Goal: Task Accomplishment & Management: Complete application form

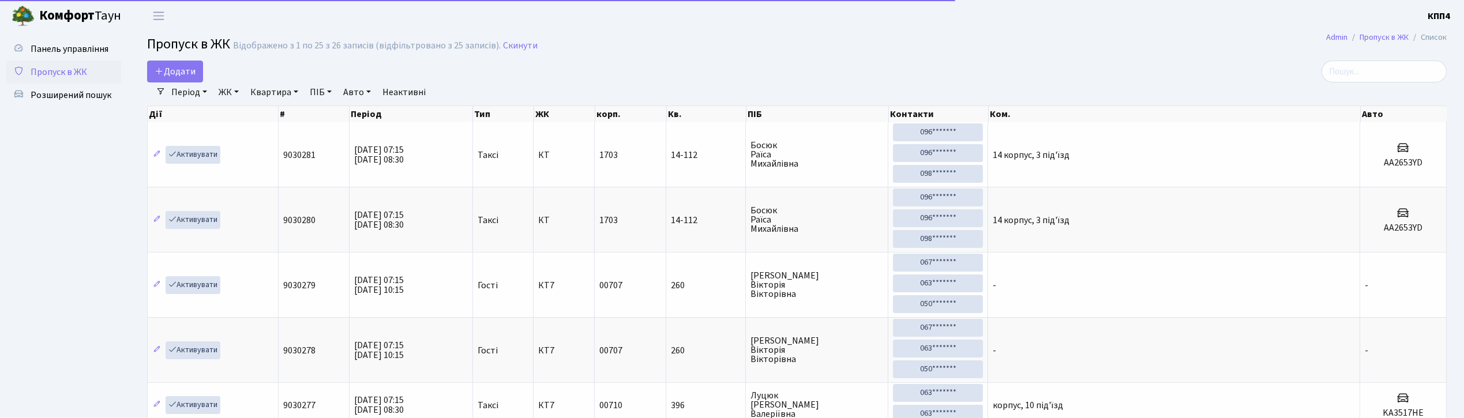
select select "25"
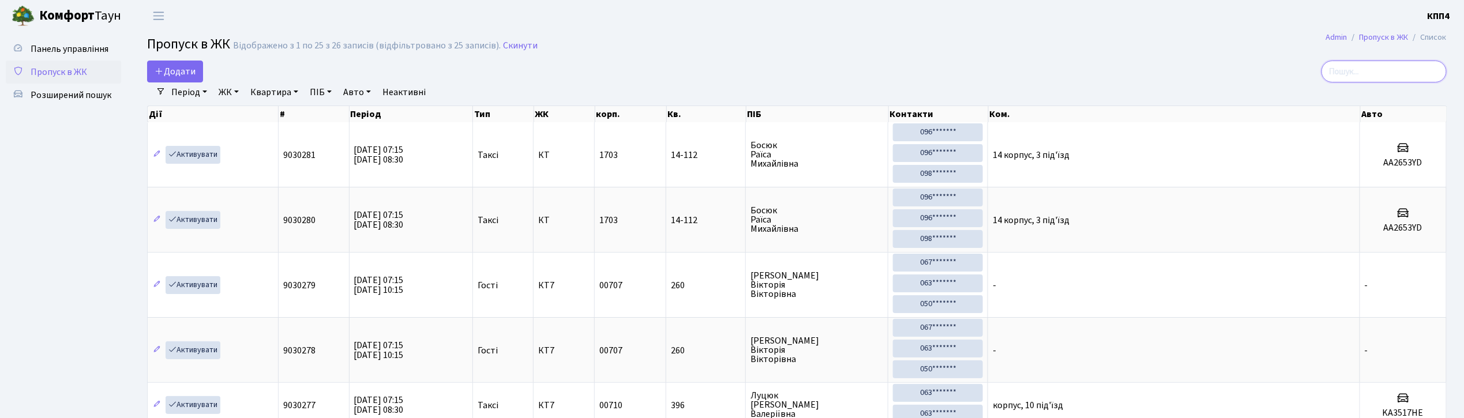
click at [1373, 77] on input "search" at bounding box center [1384, 72] width 125 height 22
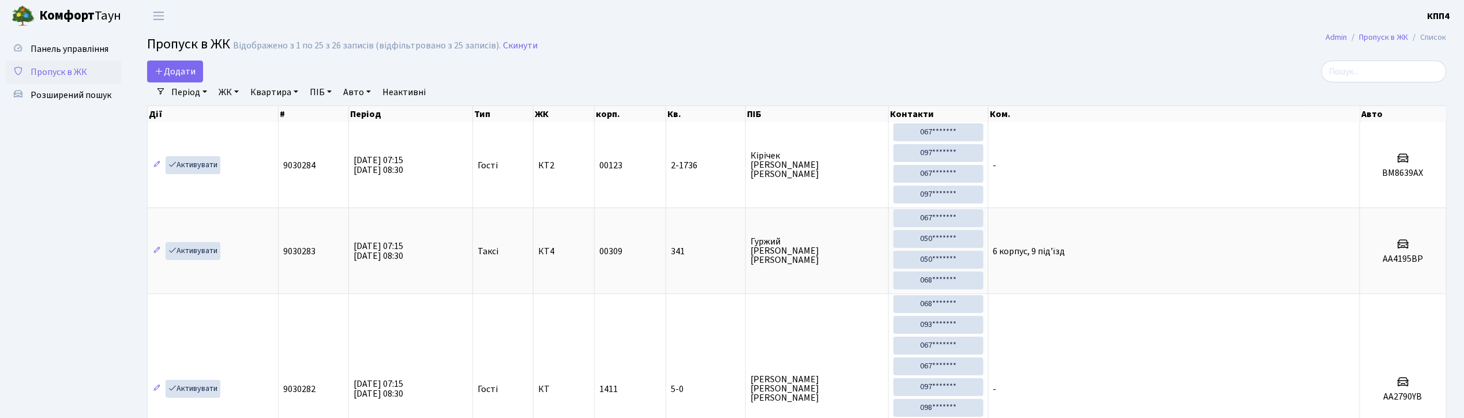
click at [175, 85] on link "Період" at bounding box center [189, 93] width 45 height 20
click at [176, 77] on span "Додати" at bounding box center [175, 71] width 41 height 13
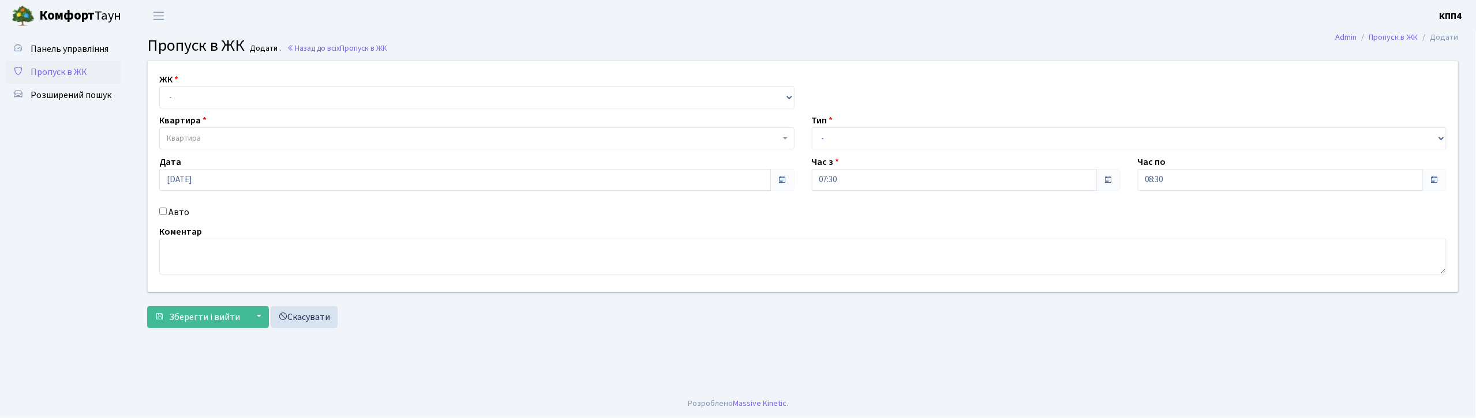
click at [176, 207] on label "Авто" at bounding box center [178, 212] width 21 height 14
click at [167, 208] on input "Авто" at bounding box center [163, 212] width 8 height 8
checkbox input "true"
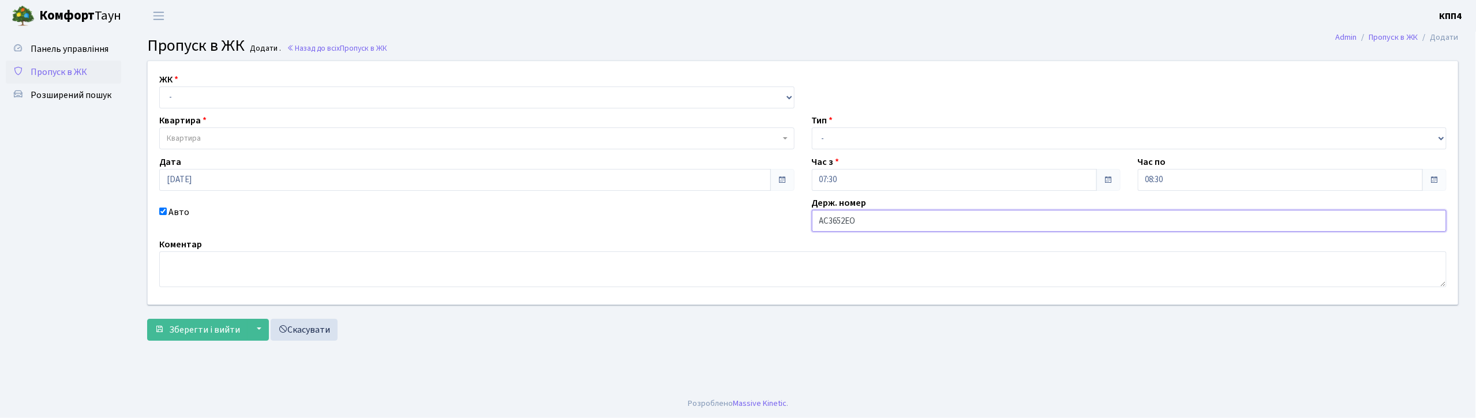
type input "АС3652ЕО"
click at [827, 140] on select "- Доставка Таксі Гості Сервіс" at bounding box center [1129, 139] width 635 height 22
select select "2"
click at [812, 128] on select "- Доставка Таксі Гості Сервіс" at bounding box center [1129, 139] width 635 height 22
click at [287, 107] on select "- КТ, вул. Регенераторна, 4 КТ2, просп. Соборності, 17 КТ3, вул. Березнева, 16 …" at bounding box center [476, 98] width 635 height 22
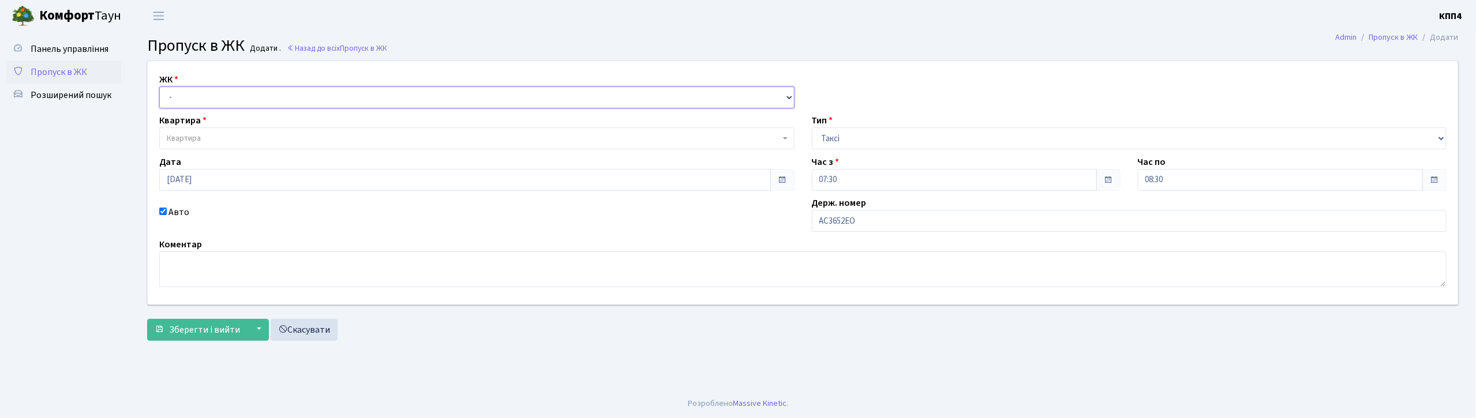
select select "271"
click at [159, 87] on select "- КТ, вул. Регенераторна, 4 КТ2, просп. Соборності, 17 КТ3, вул. Березнева, 16 …" at bounding box center [476, 98] width 635 height 22
select select
click at [269, 137] on span "Квартира" at bounding box center [473, 139] width 613 height 12
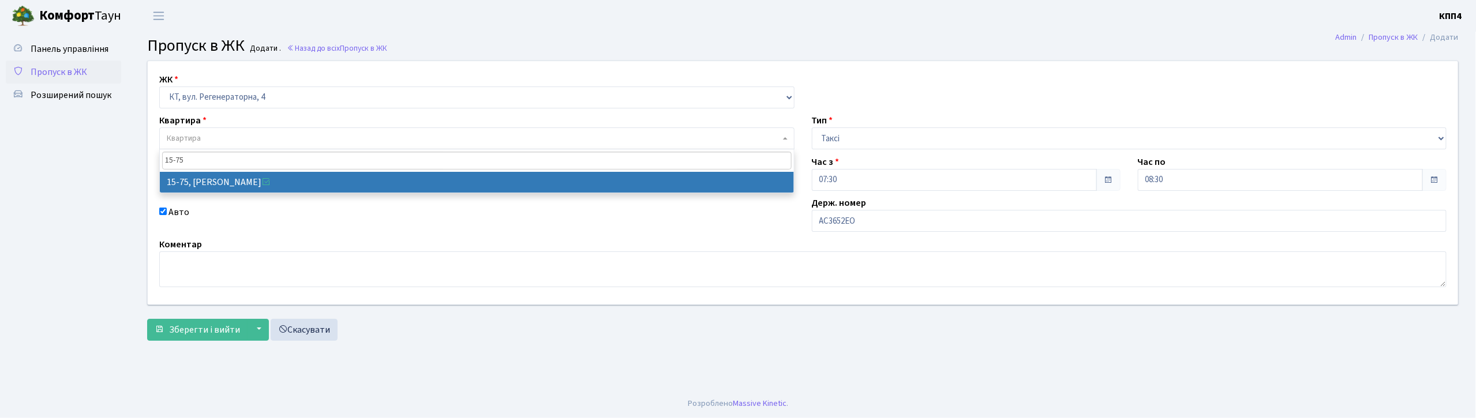
type input "15-75"
select select "8850"
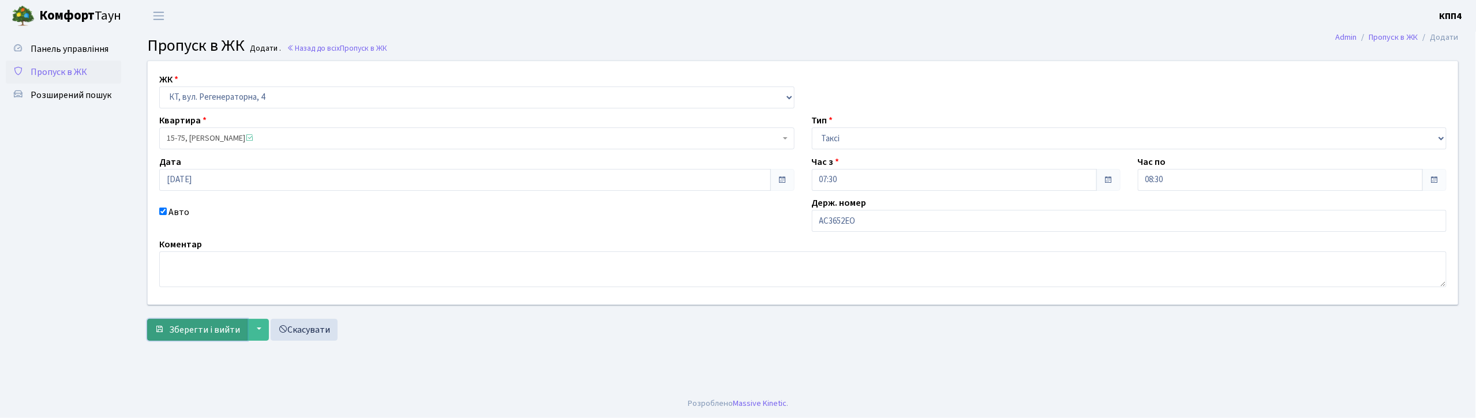
click at [220, 333] on span "Зберегти і вийти" at bounding box center [204, 330] width 71 height 13
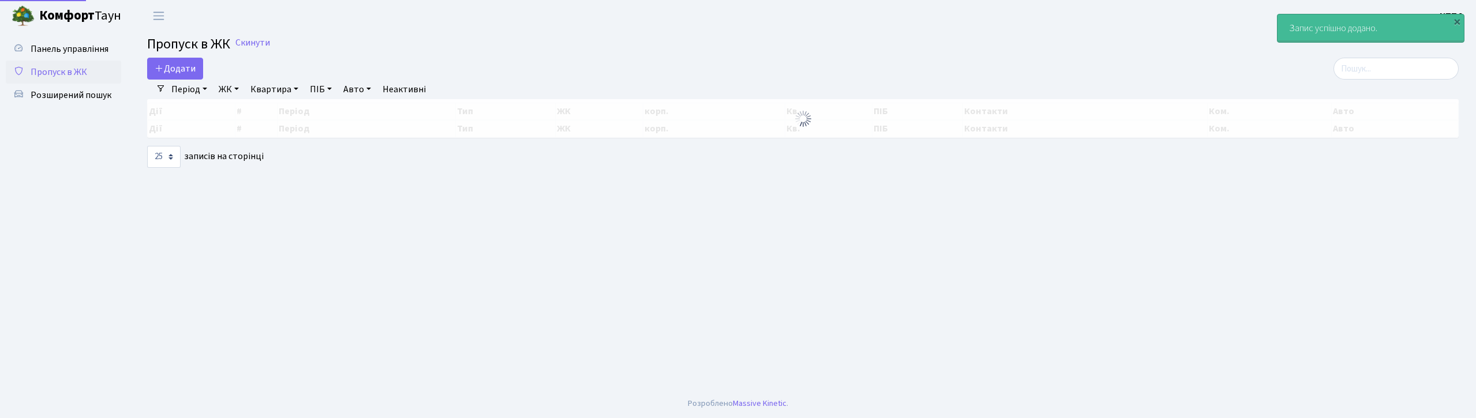
select select "25"
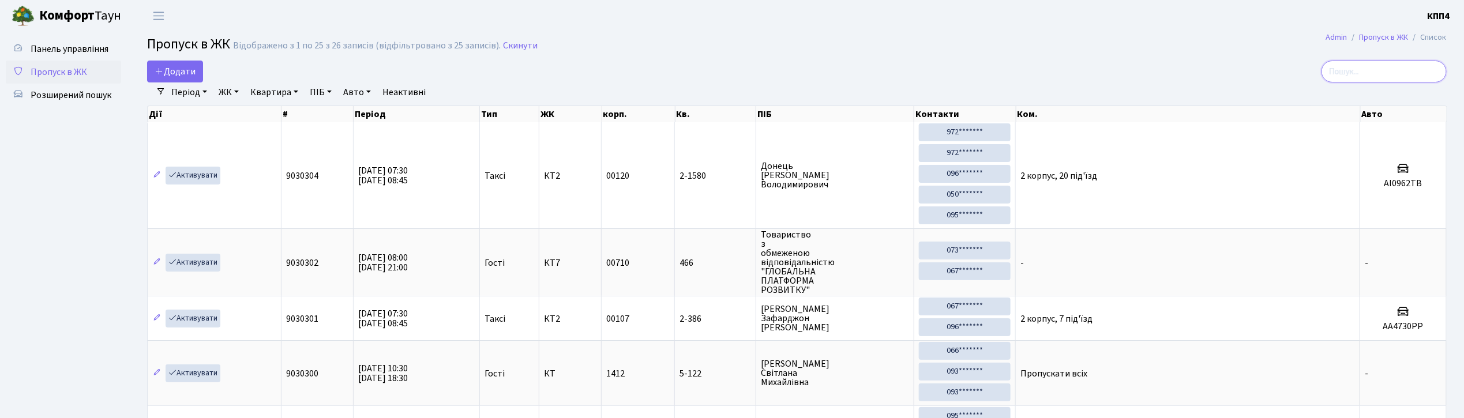
click at [1411, 79] on input "search" at bounding box center [1384, 72] width 125 height 22
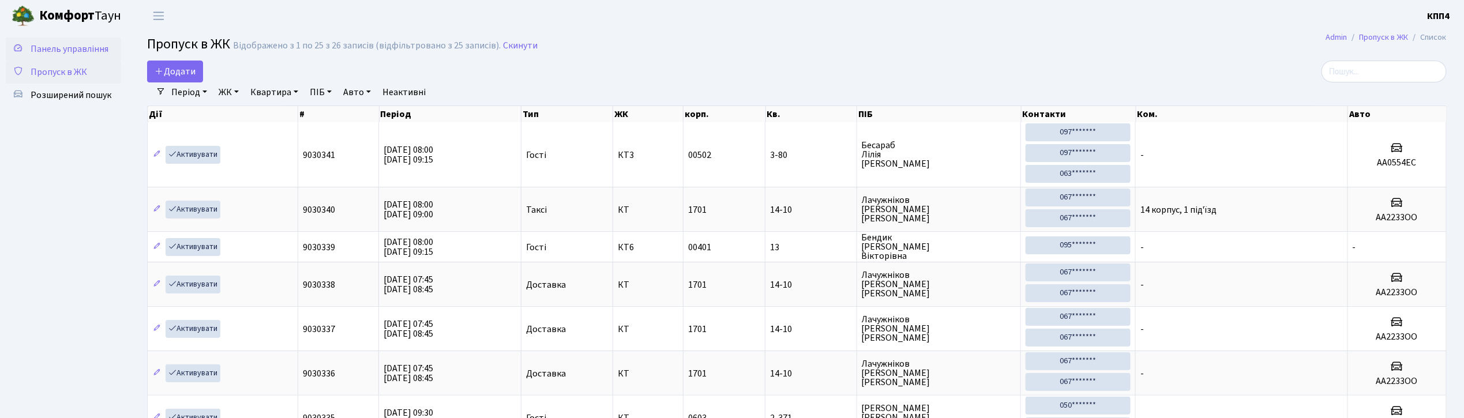
click at [77, 49] on span "Панель управління" at bounding box center [70, 49] width 78 height 13
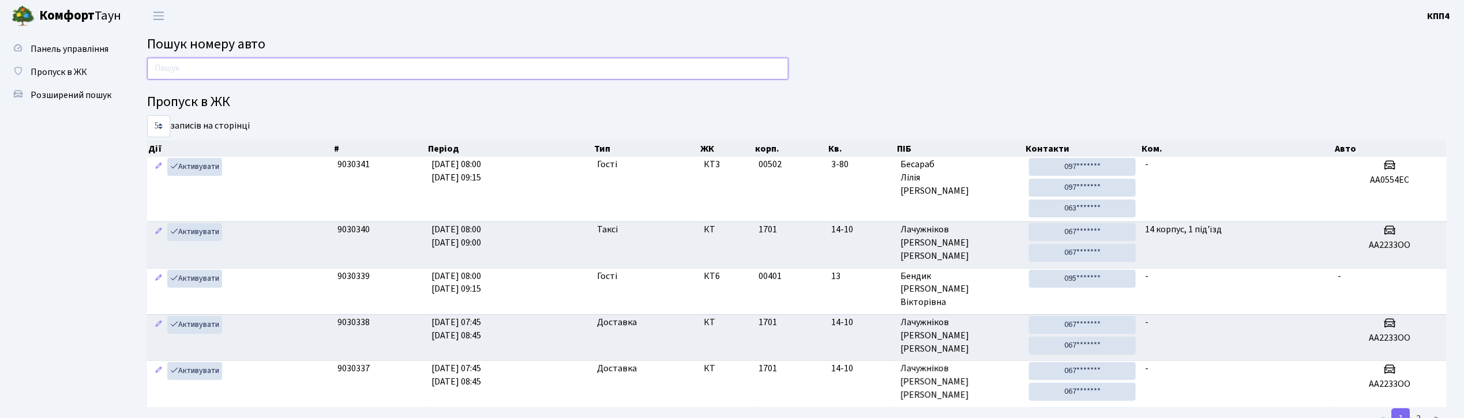
click at [208, 65] on input "text" at bounding box center [468, 69] width 642 height 22
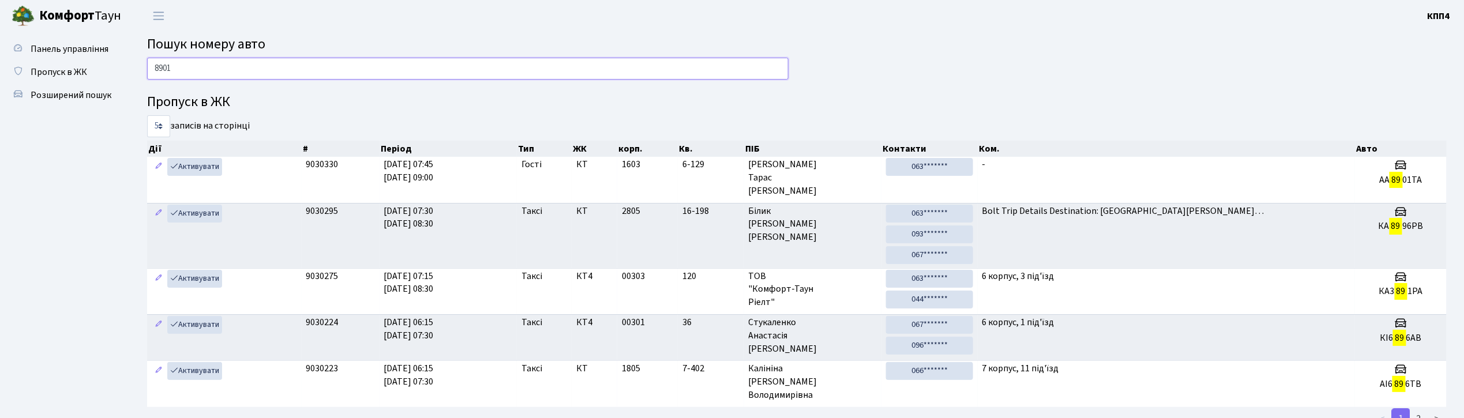
type input "8901"
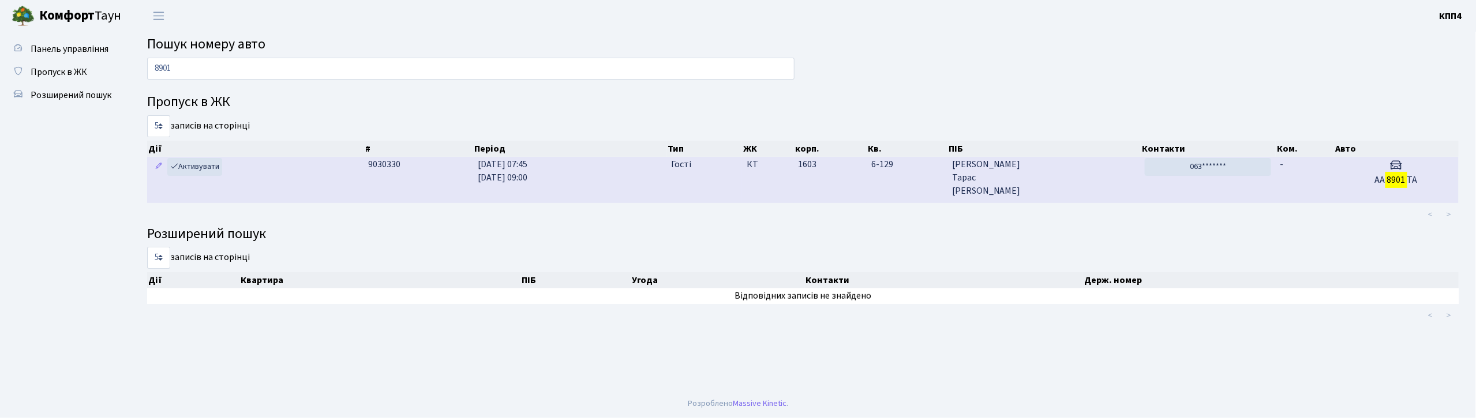
click at [1104, 174] on span "Пивоваров Тарас Олександрович" at bounding box center [1044, 178] width 184 height 40
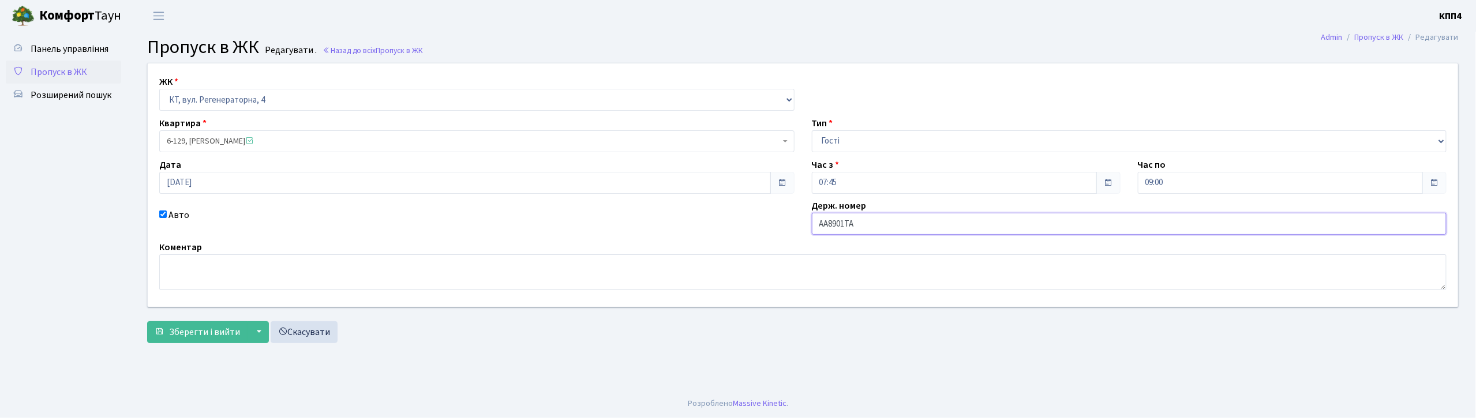
click at [882, 226] on input "АА8901ТА" at bounding box center [1129, 224] width 635 height 22
type input "АА8901ТЕ"
click at [209, 331] on span "Зберегти і вийти" at bounding box center [204, 332] width 71 height 13
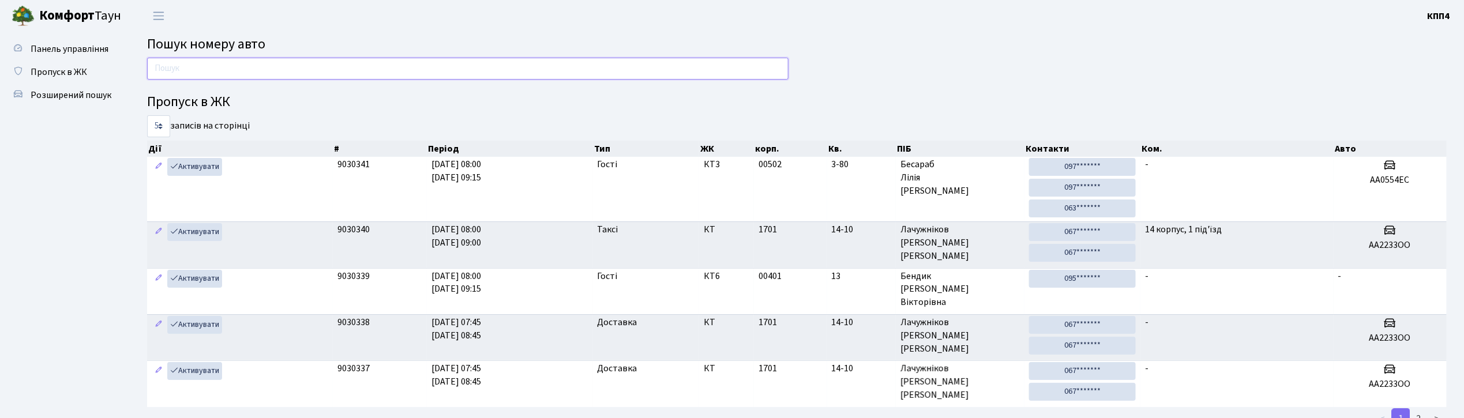
click at [254, 70] on input "text" at bounding box center [468, 69] width 642 height 22
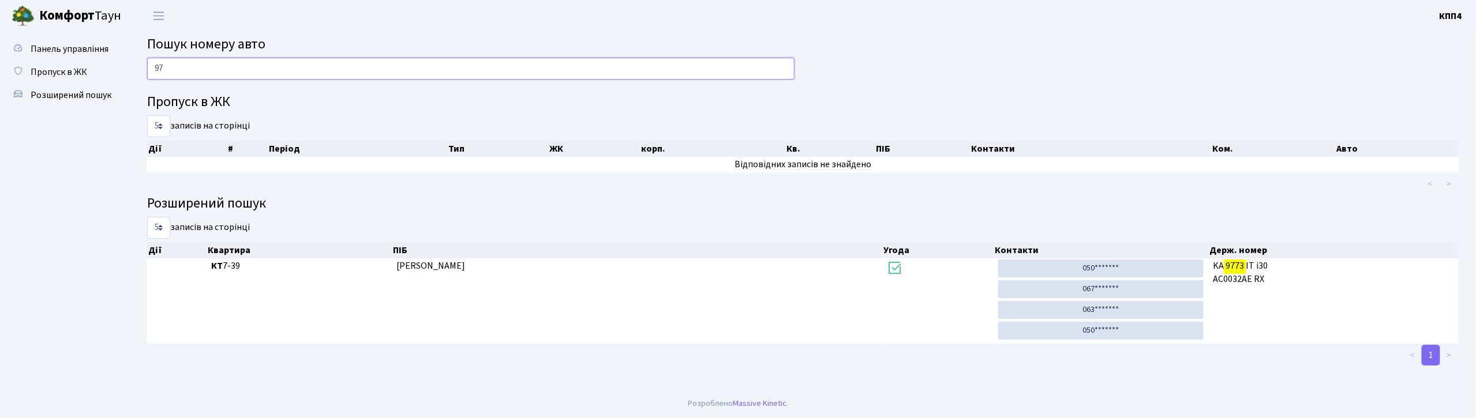
type input "9"
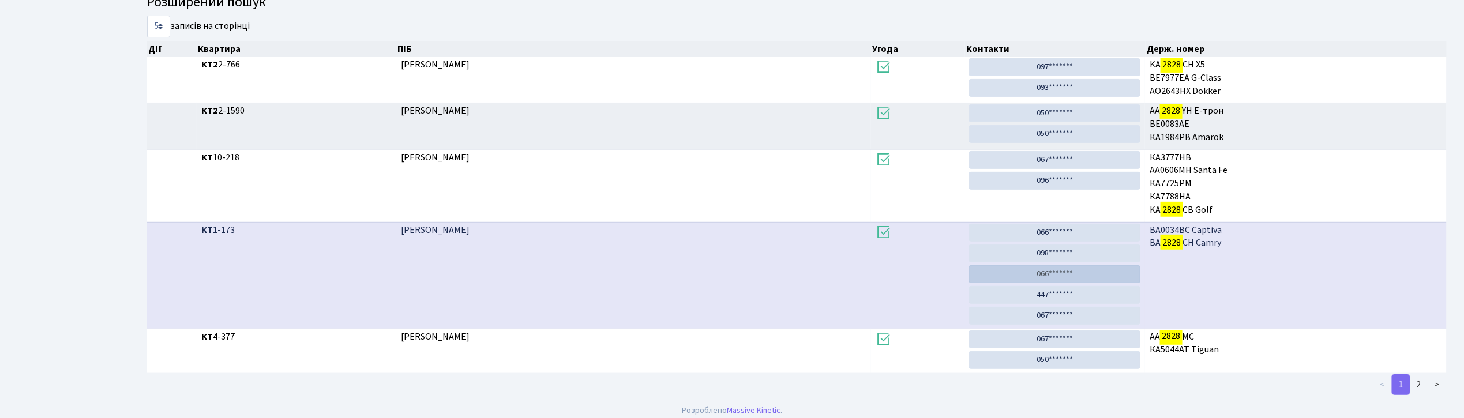
scroll to position [211, 0]
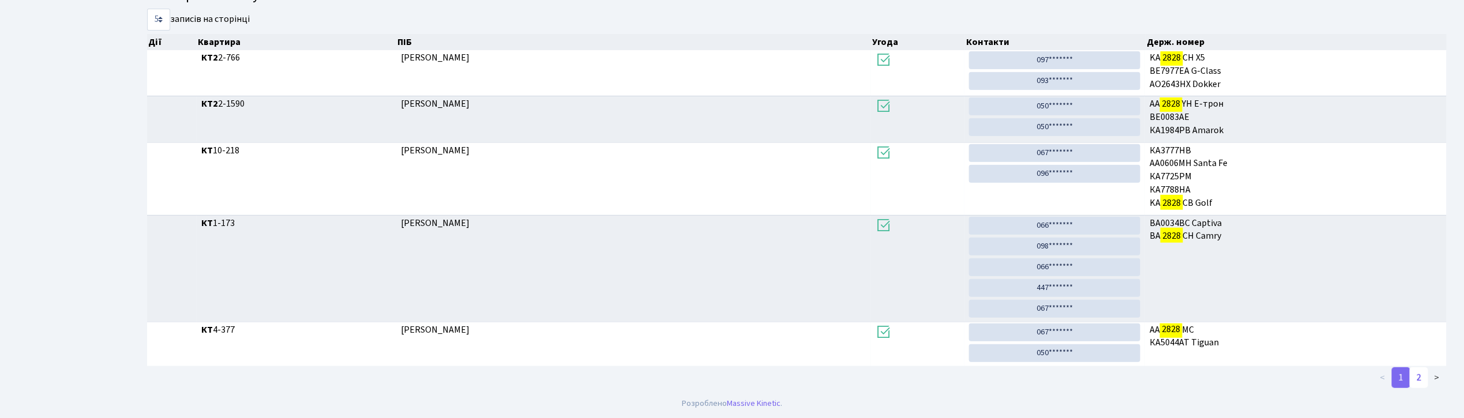
click at [1418, 377] on link "2" at bounding box center [1419, 378] width 18 height 21
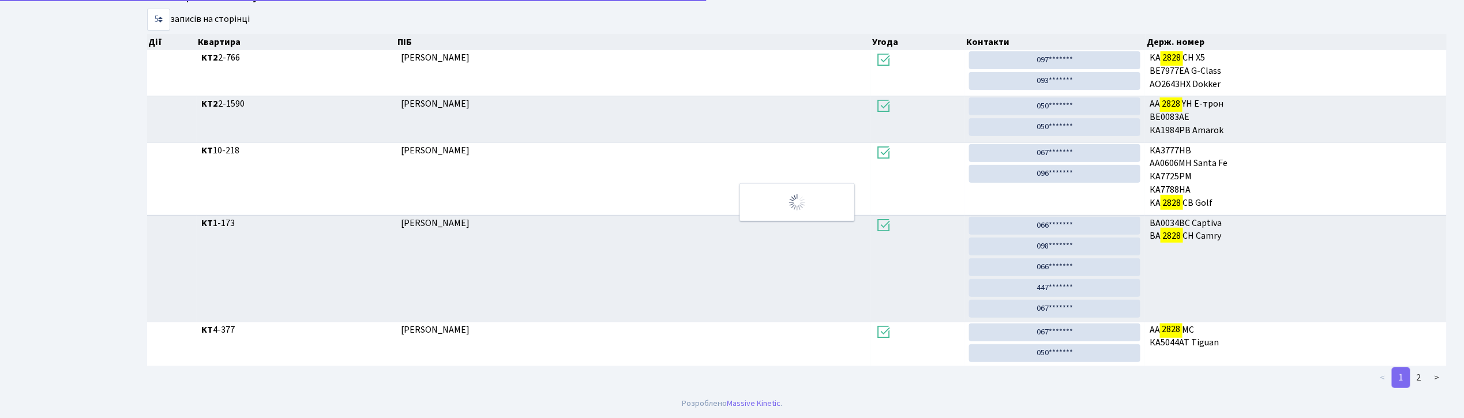
scroll to position [0, 0]
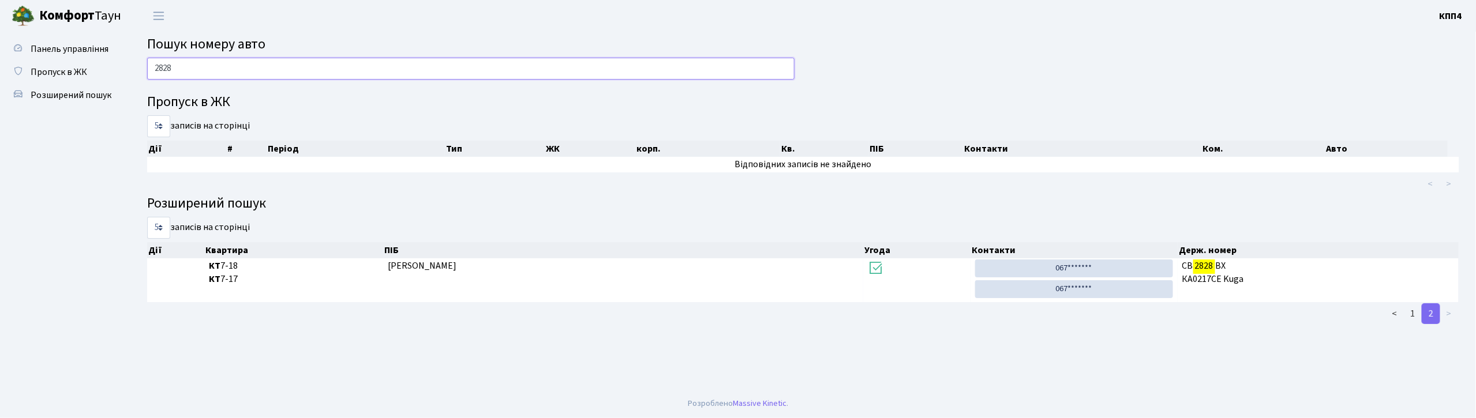
click at [286, 70] on input "2828" at bounding box center [470, 69] width 647 height 22
type input "2"
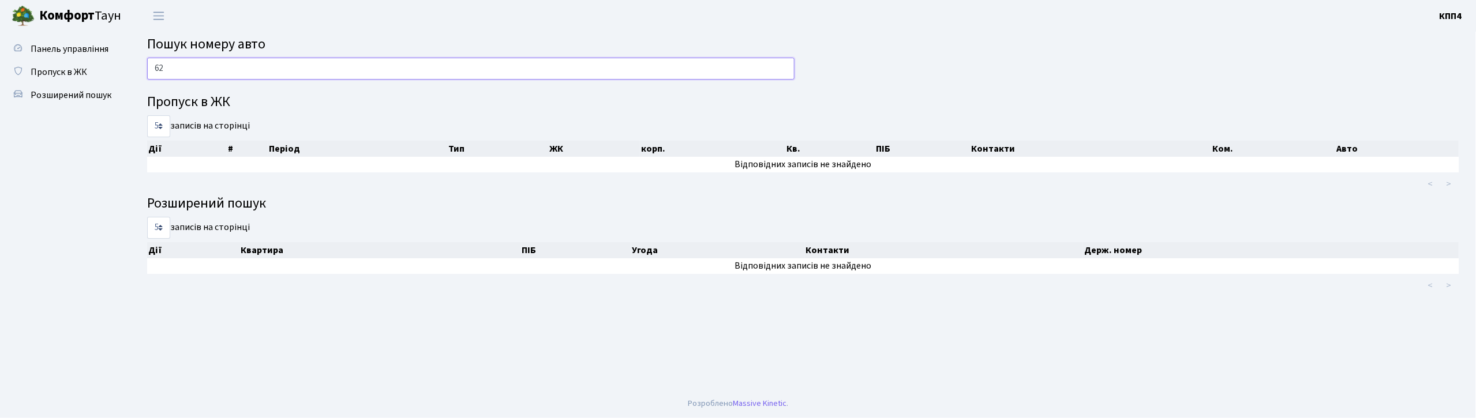
type input "6"
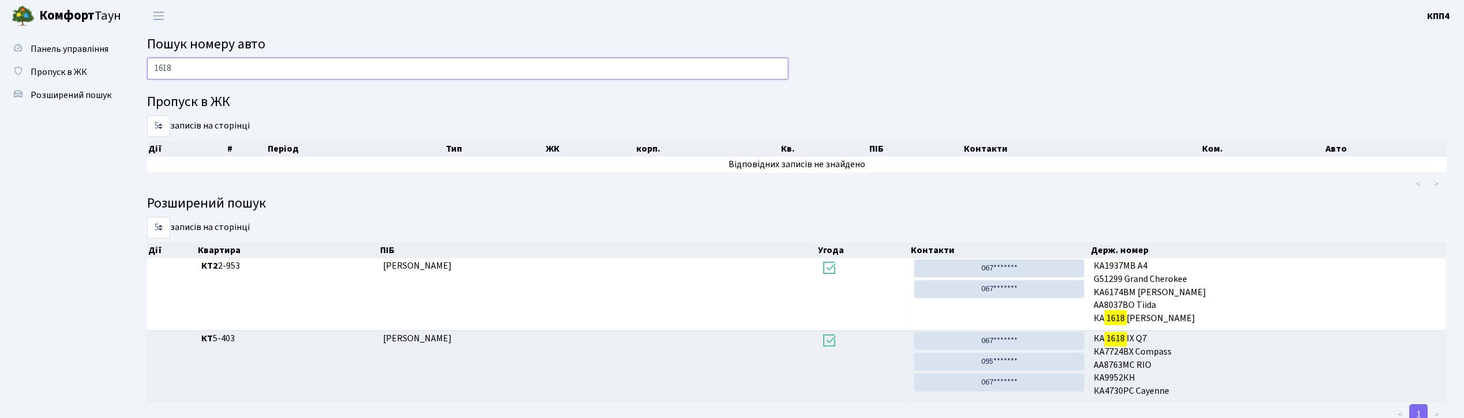
click at [227, 69] on input "1618" at bounding box center [468, 69] width 642 height 22
type input "1"
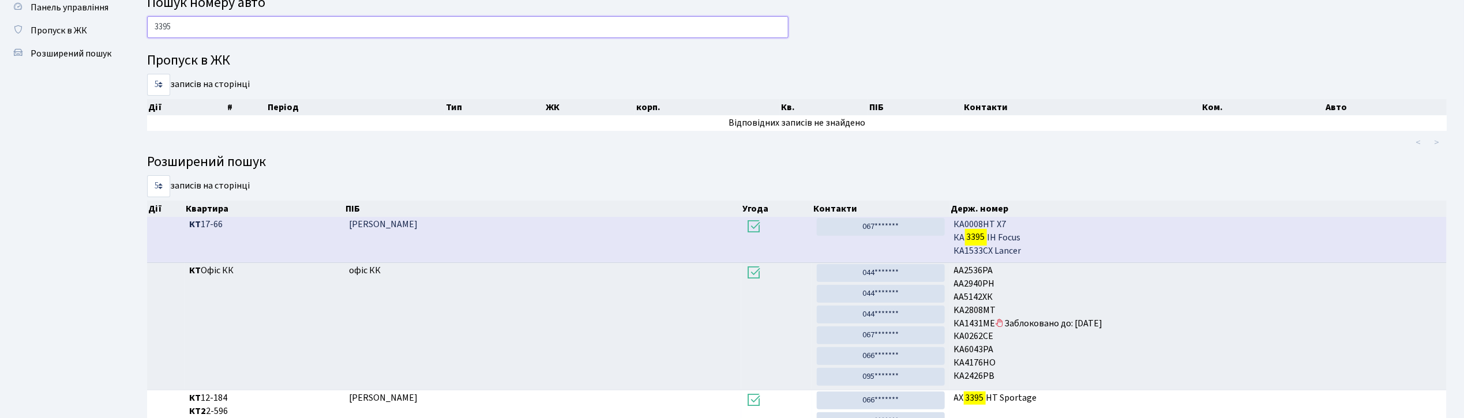
scroll to position [77, 0]
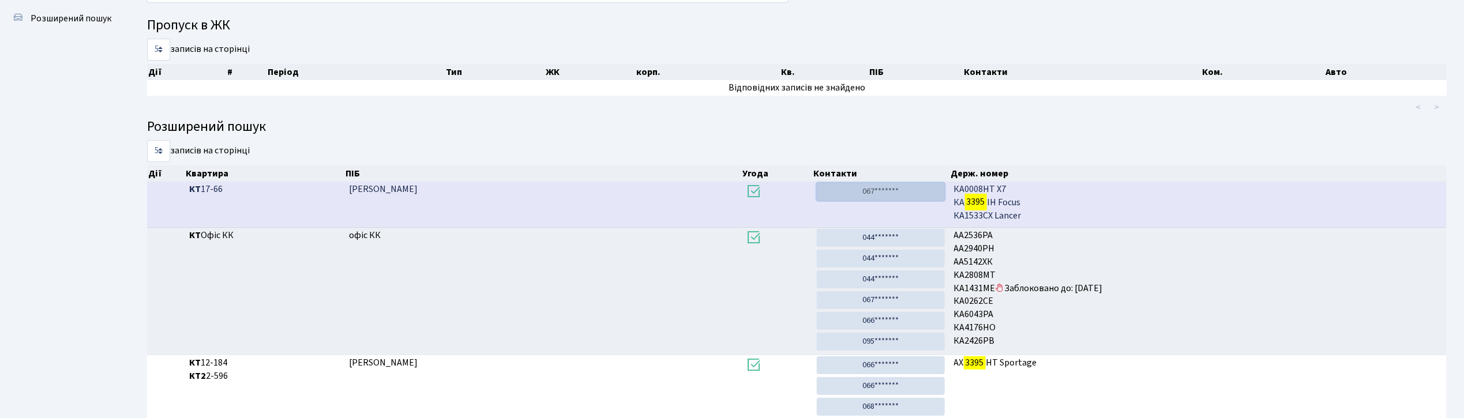
click at [871, 185] on link "067*******" at bounding box center [881, 192] width 128 height 18
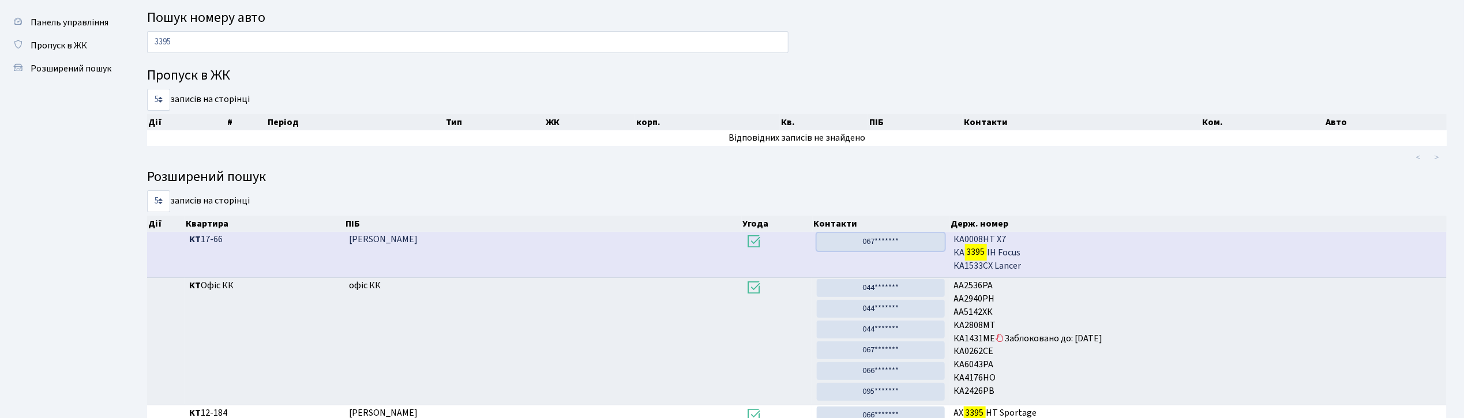
scroll to position [0, 0]
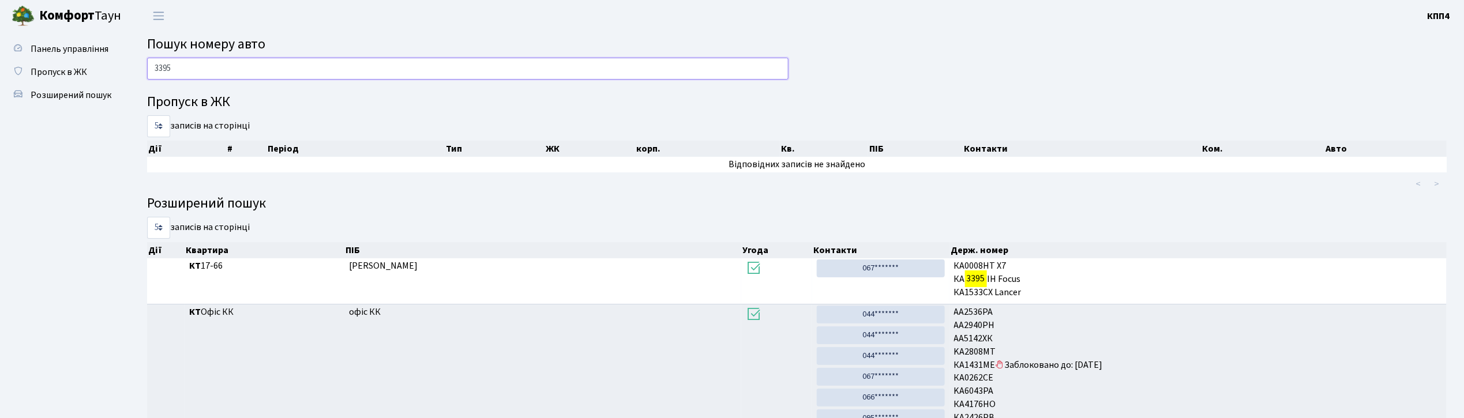
click at [362, 69] on input "3395" at bounding box center [468, 69] width 642 height 22
type input "3"
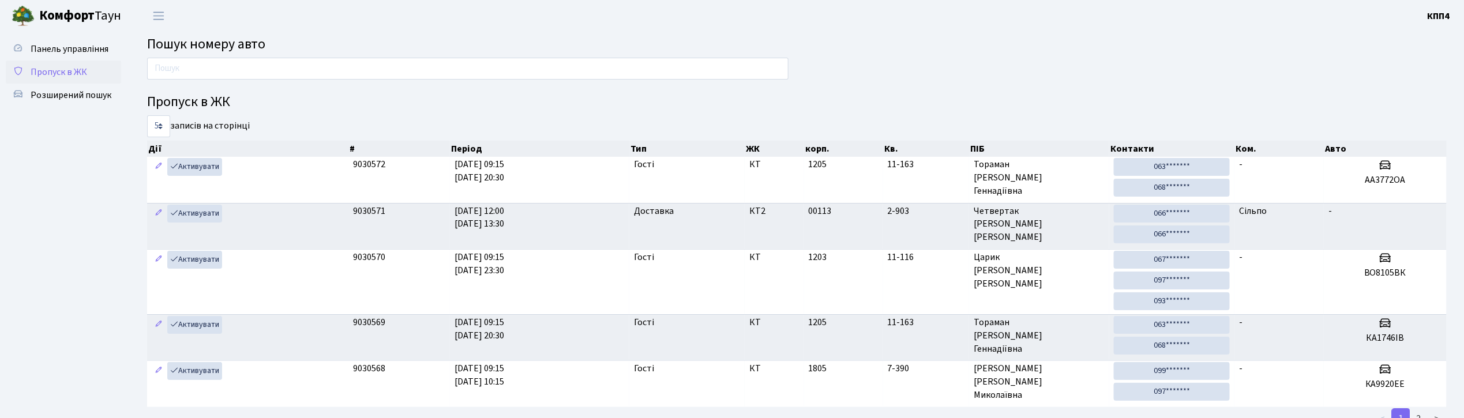
click at [76, 73] on span "Пропуск в ЖК" at bounding box center [59, 72] width 57 height 13
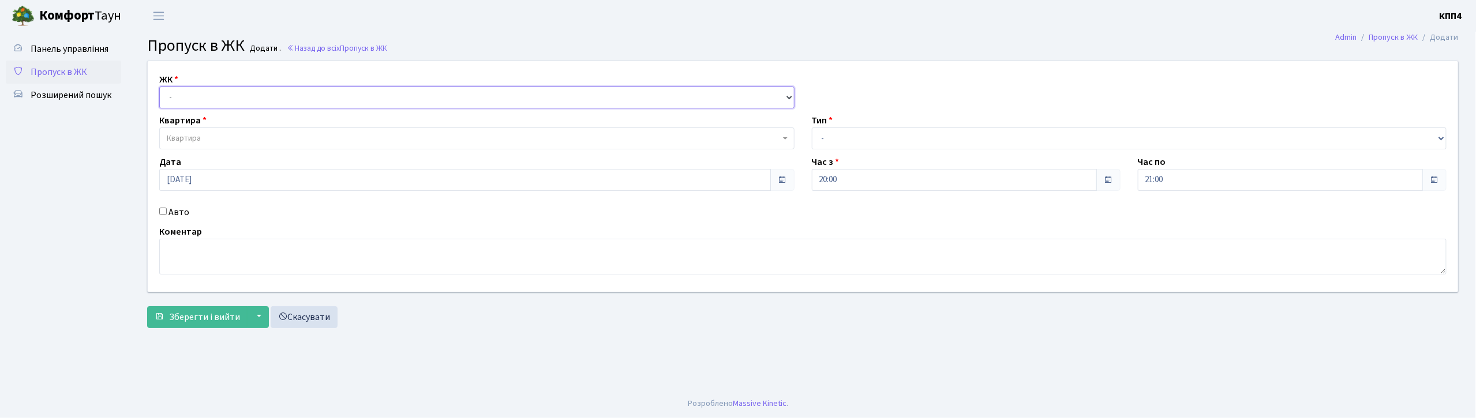
click at [197, 90] on select "- КТ, вул. Регенераторна, 4 КТ2, просп. [STREET_ADDRESS] [STREET_ADDRESS] [PERS…" at bounding box center [476, 98] width 635 height 22
select select "271"
click at [159, 87] on select "- КТ, вул. Регенераторна, 4 КТ2, просп. [STREET_ADDRESS] [STREET_ADDRESS] [PERS…" at bounding box center [476, 98] width 635 height 22
select select
click at [218, 137] on span "Квартира" at bounding box center [473, 139] width 613 height 12
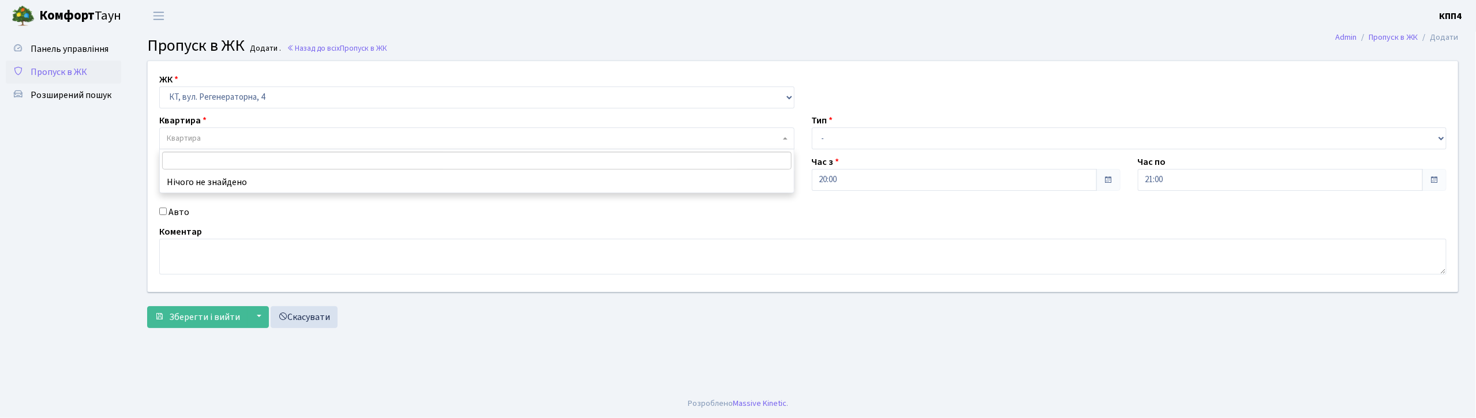
click at [235, 164] on input "search" at bounding box center [476, 161] width 629 height 18
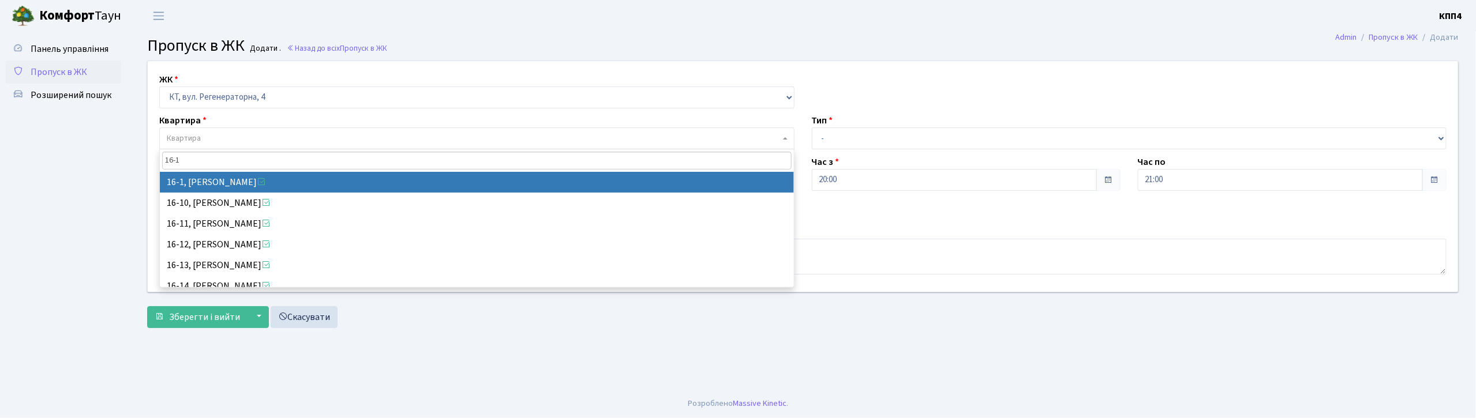
type input "16-1"
select select "8562"
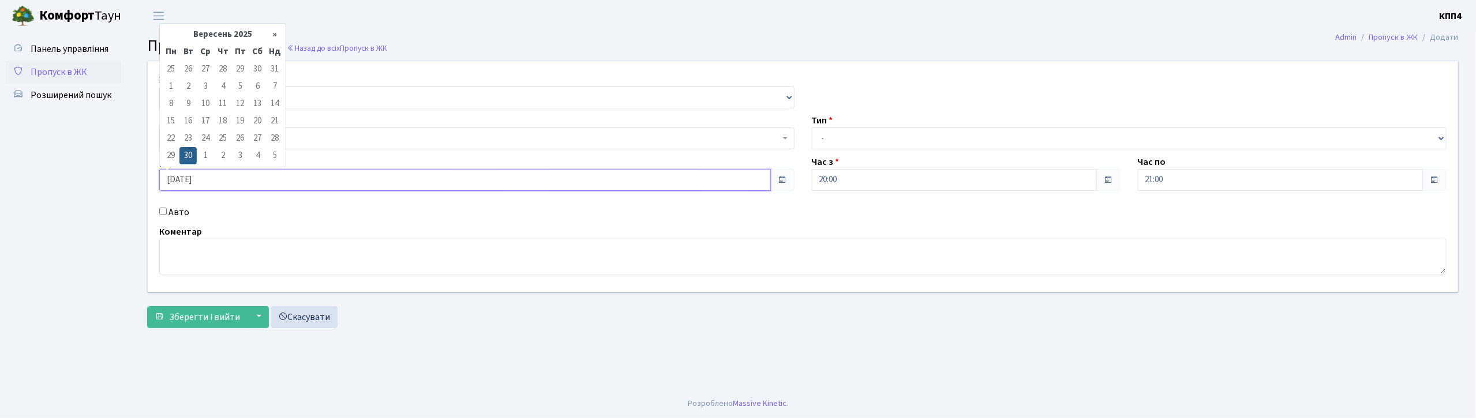
click at [226, 181] on input "30.09.2025" at bounding box center [465, 180] width 612 height 22
click at [208, 158] on td "1" at bounding box center [205, 155] width 17 height 17
type input "[DATE]"
click at [854, 137] on select "- Доставка Таксі Гості Сервіс" at bounding box center [1129, 139] width 635 height 22
select select "3"
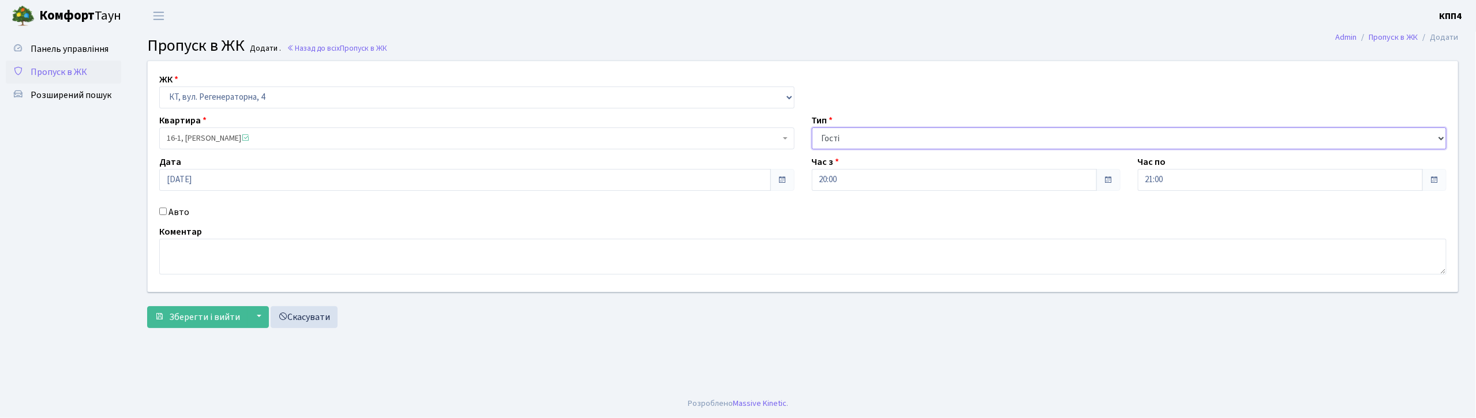
click at [812, 128] on select "- Доставка Таксі Гості Сервіс" at bounding box center [1129, 139] width 635 height 22
click at [181, 317] on span "Зберегти і вийти" at bounding box center [204, 317] width 71 height 13
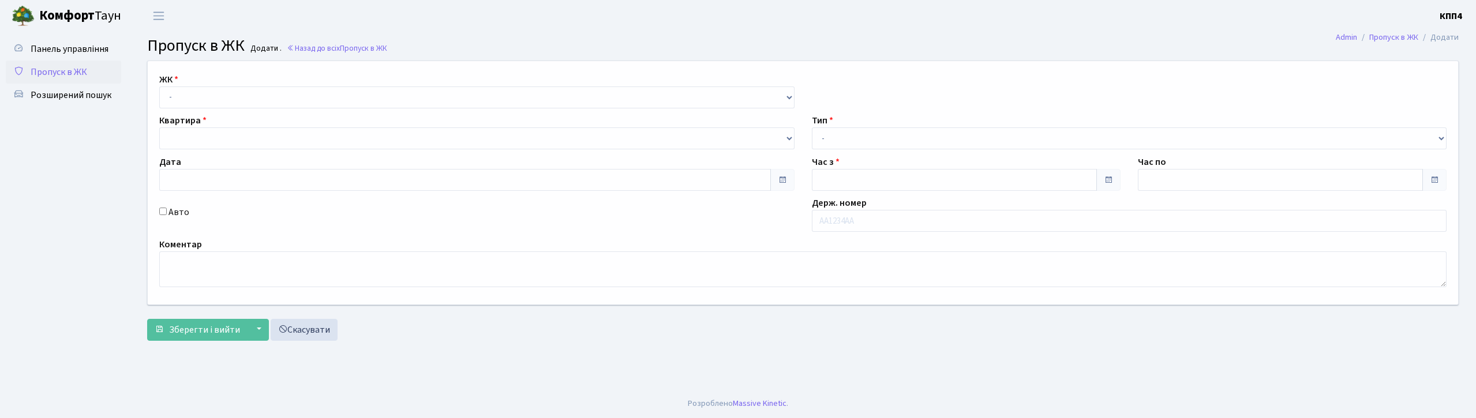
type input "[DATE]"
type input "08:30"
type input "09:45"
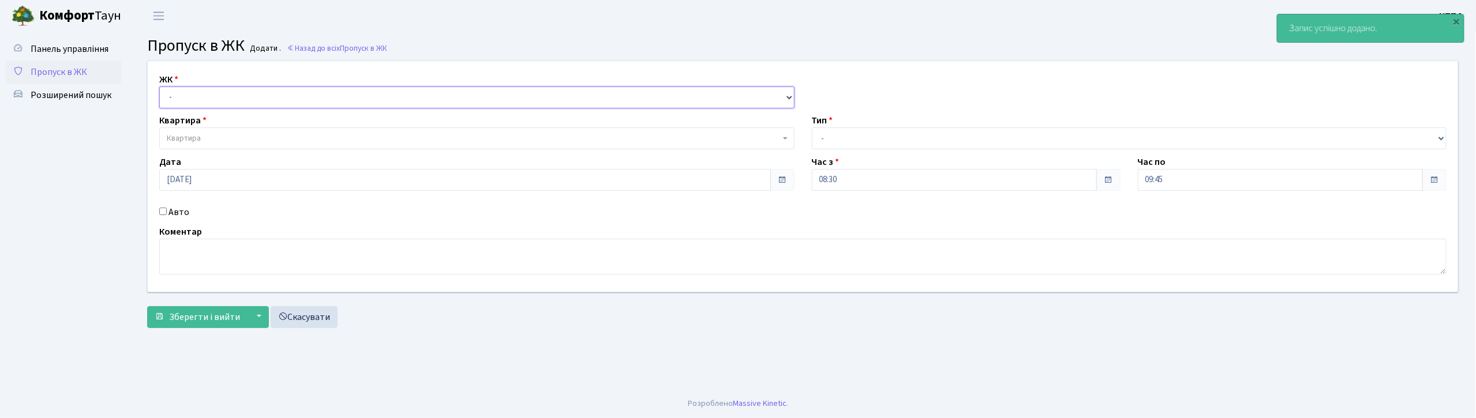
click at [363, 91] on select "- КТ, вул. Регенераторна, 4 КТ2, просп. [STREET_ADDRESS] [STREET_ADDRESS] [PERS…" at bounding box center [476, 98] width 635 height 22
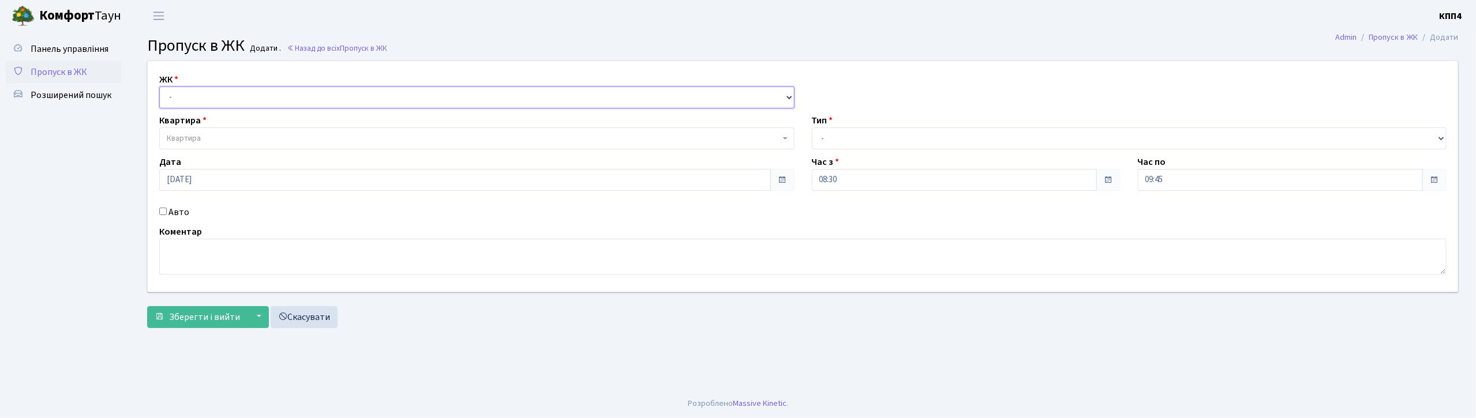
select select "271"
click at [159, 87] on select "- КТ, вул. Регенераторна, 4 КТ2, просп. [STREET_ADDRESS] [STREET_ADDRESS] [PERS…" at bounding box center [476, 98] width 635 height 22
select select
click at [346, 140] on span "Квартира" at bounding box center [473, 139] width 613 height 12
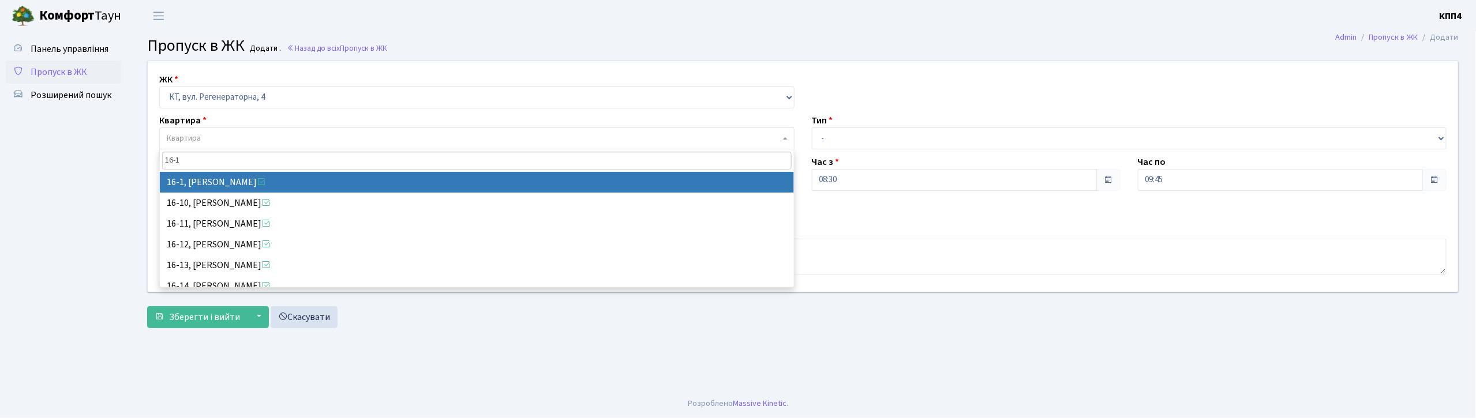
type input "16-1"
select select "8562"
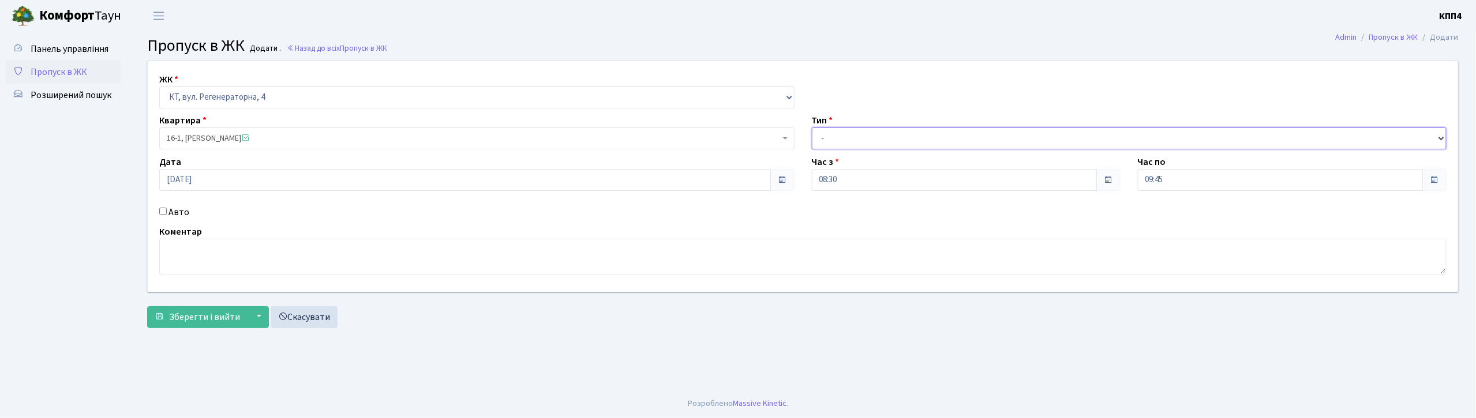
click at [882, 141] on select "- Доставка Таксі Гості Сервіс" at bounding box center [1129, 139] width 635 height 22
select select "3"
click at [812, 128] on select "- Доставка Таксі Гості Сервіс" at bounding box center [1129, 139] width 635 height 22
click at [188, 254] on textarea at bounding box center [802, 257] width 1287 height 36
type textarea "ВСІХ"
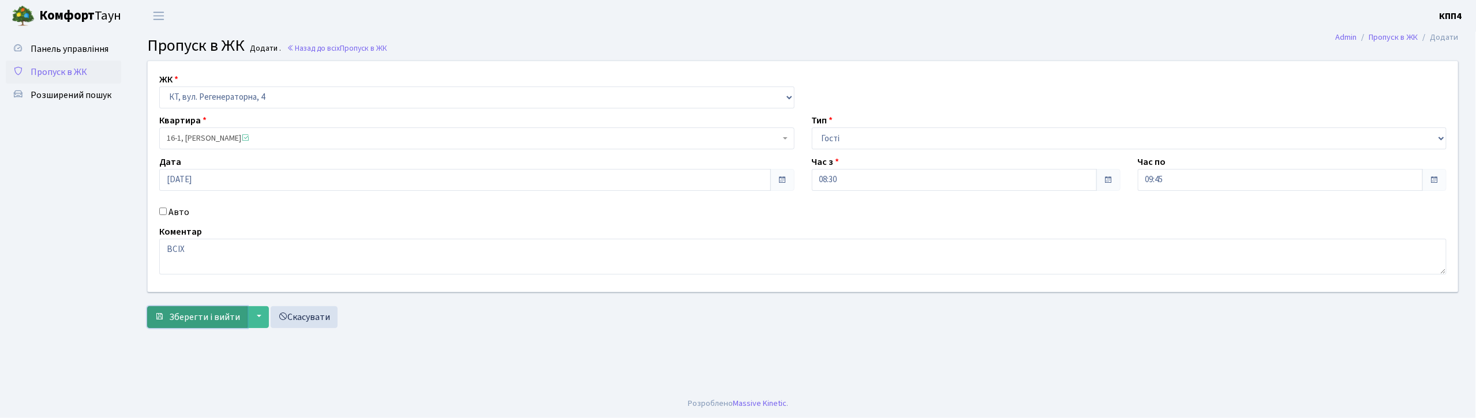
click at [187, 309] on button "Зберегти і вийти" at bounding box center [197, 317] width 100 height 22
click at [87, 50] on span "Панель управління" at bounding box center [70, 49] width 78 height 13
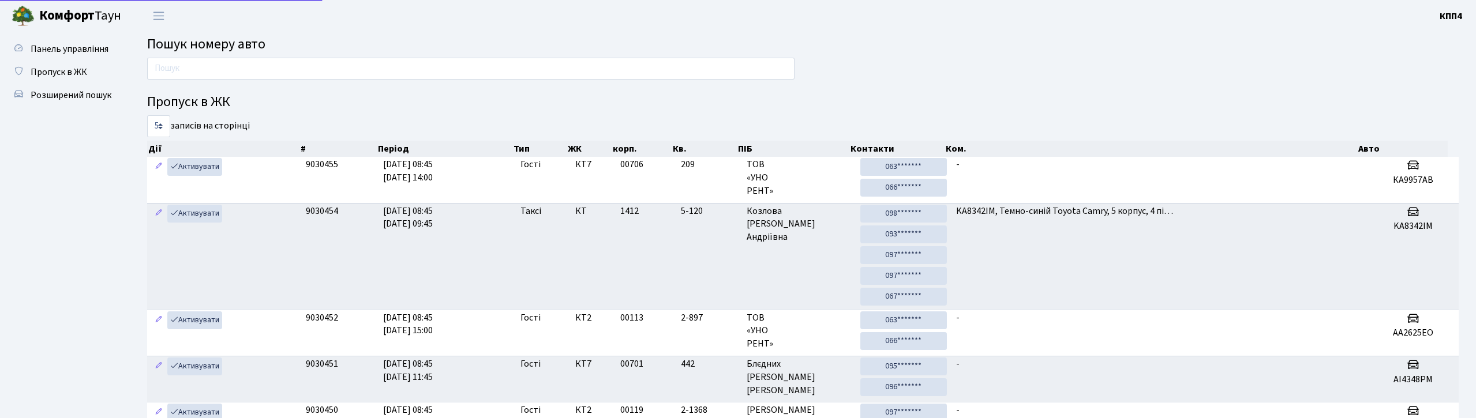
click at [203, 72] on input "text" at bounding box center [470, 69] width 647 height 22
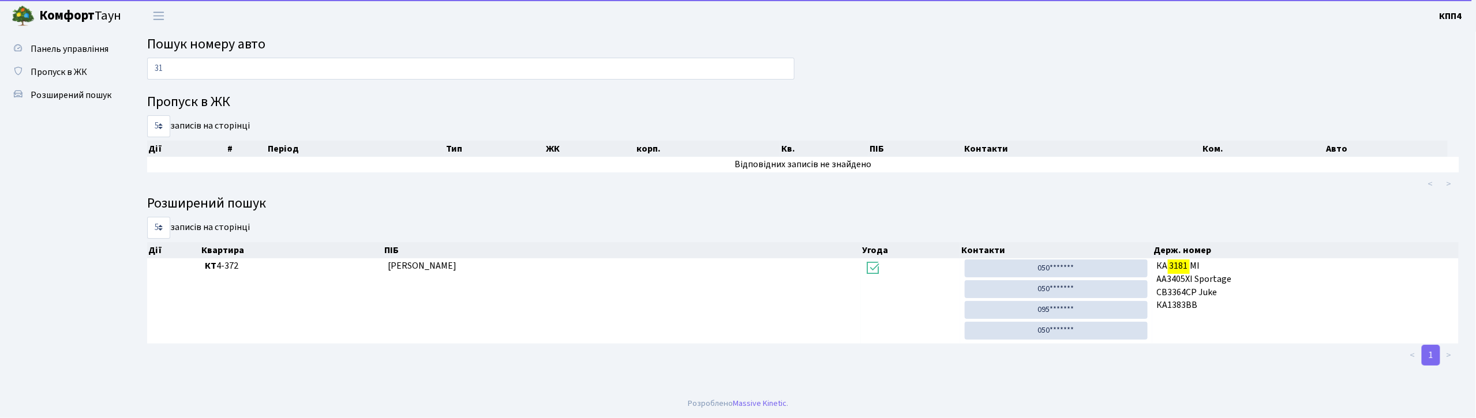
type input "3"
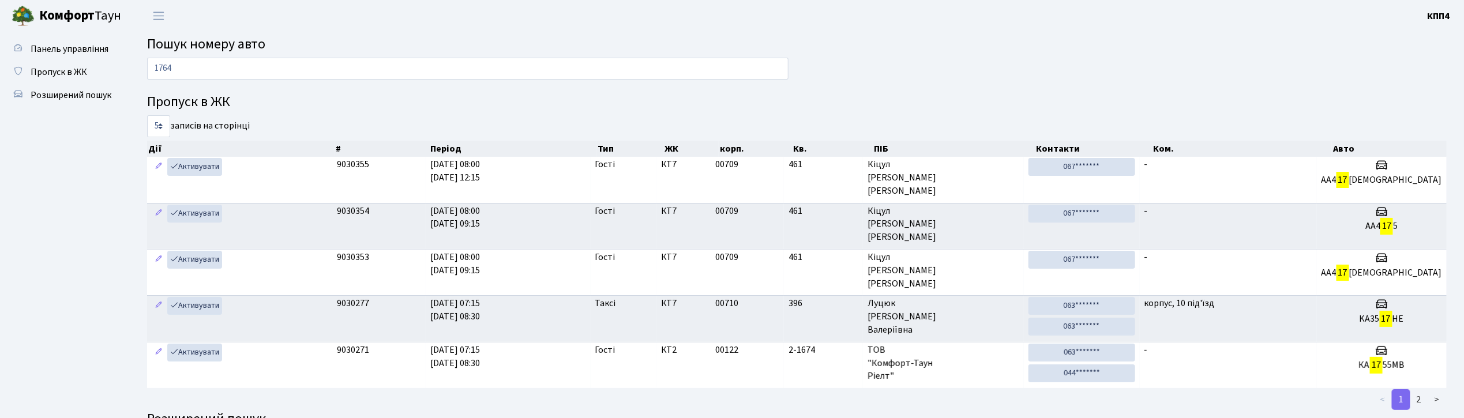
type input "1764"
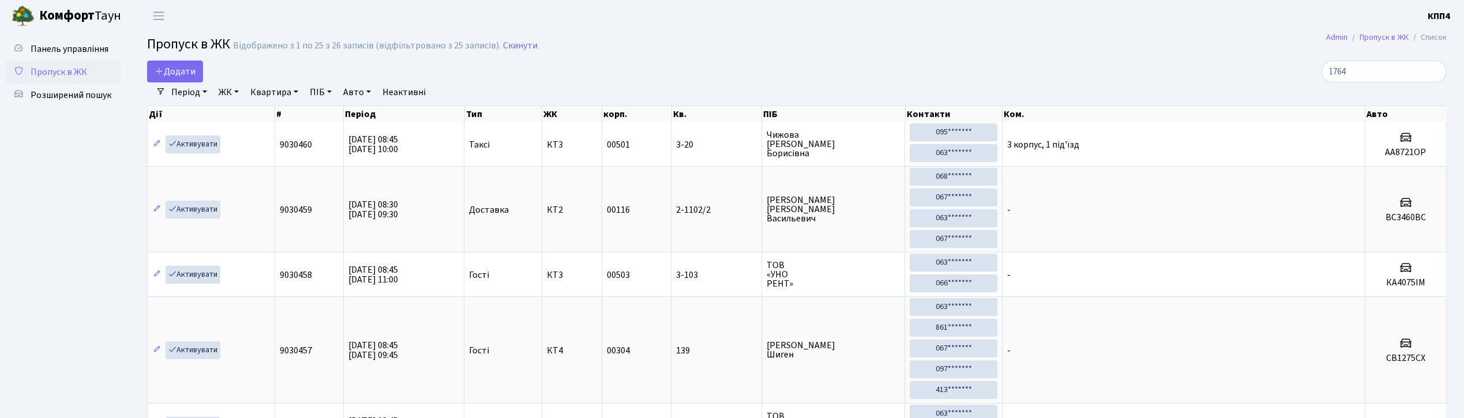
select select "25"
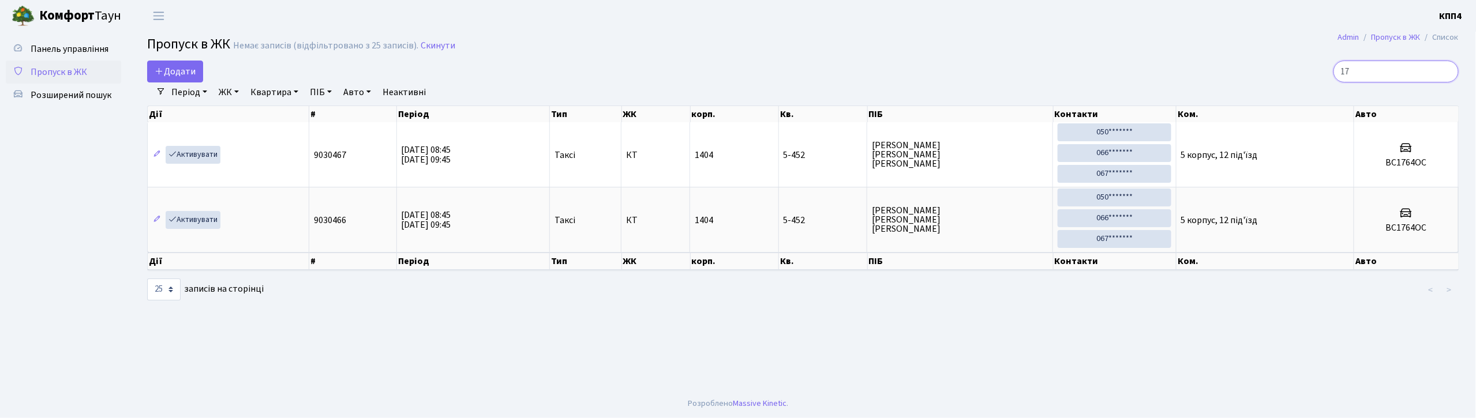
type input "1"
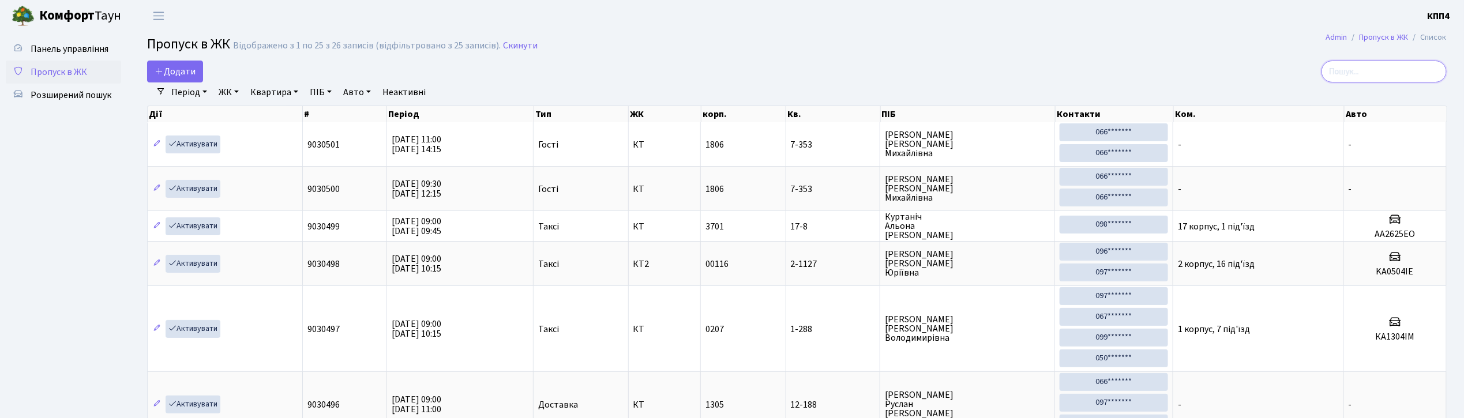
click at [1427, 69] on input "search" at bounding box center [1384, 72] width 125 height 22
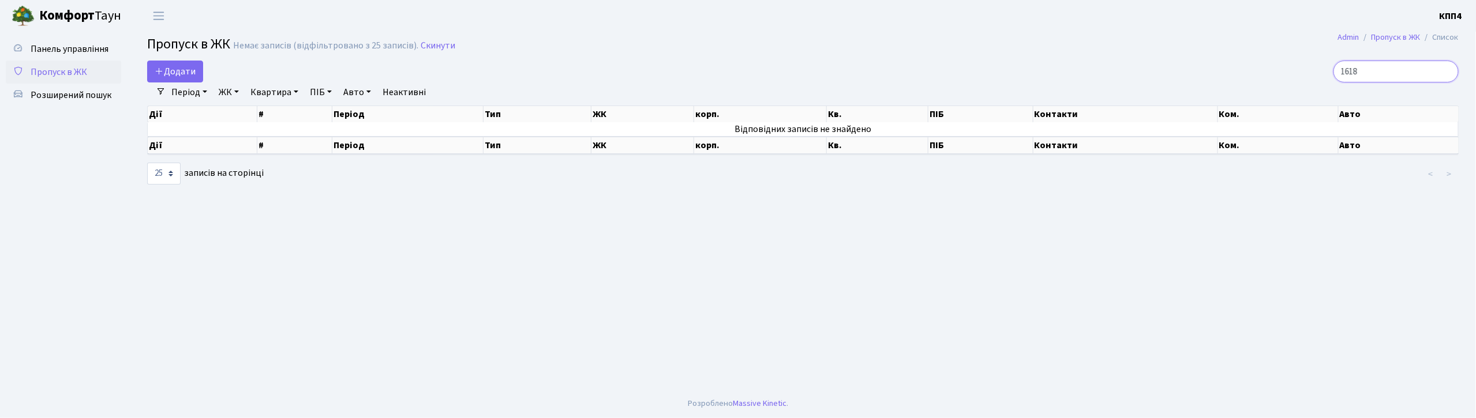
type input "1618"
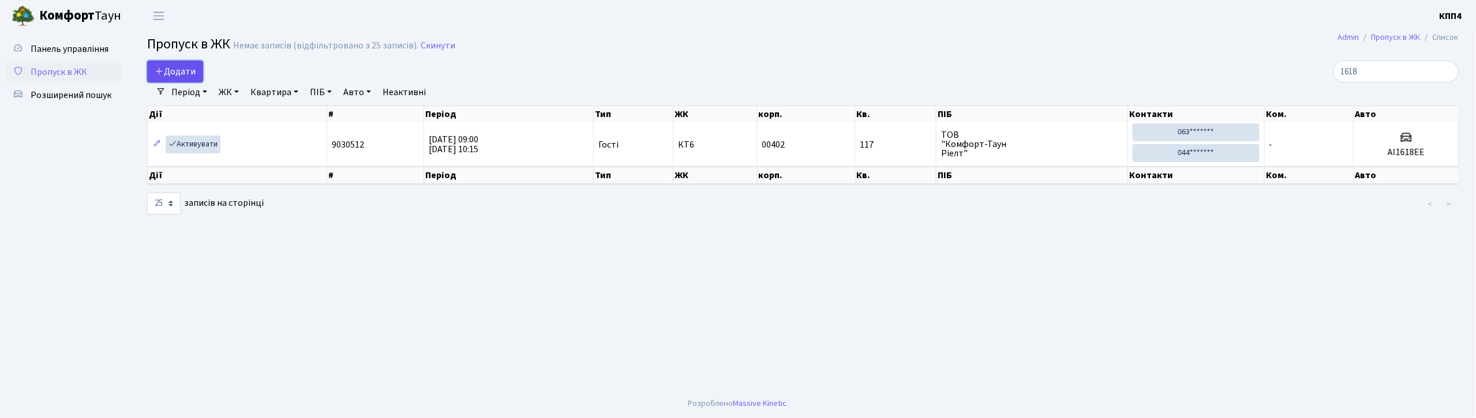
click at [179, 68] on span "Додати" at bounding box center [175, 71] width 41 height 13
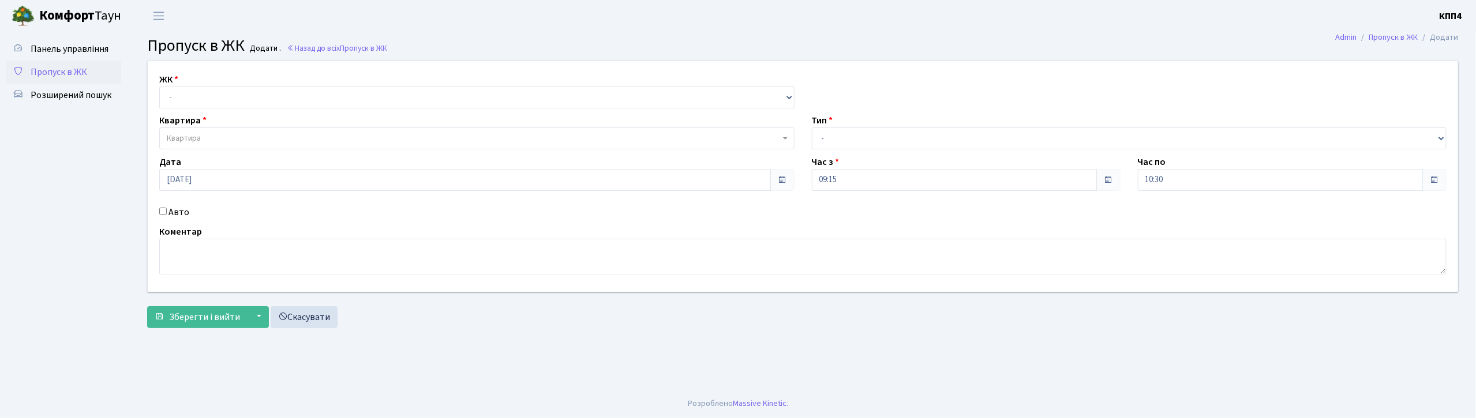
click at [73, 67] on span "Пропуск в ЖК" at bounding box center [59, 72] width 57 height 13
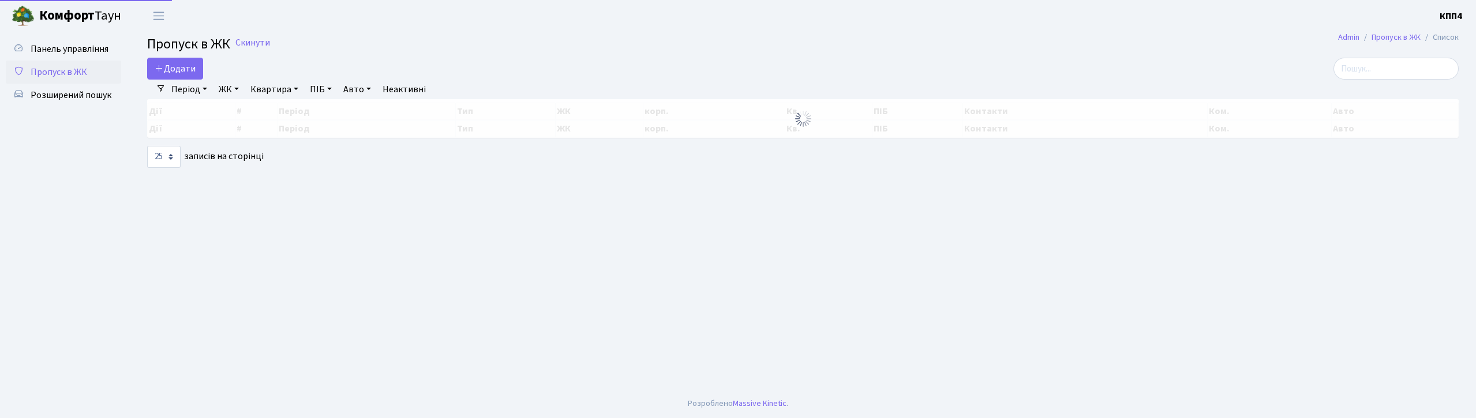
select select "25"
click at [183, 74] on span "Додати" at bounding box center [175, 68] width 41 height 13
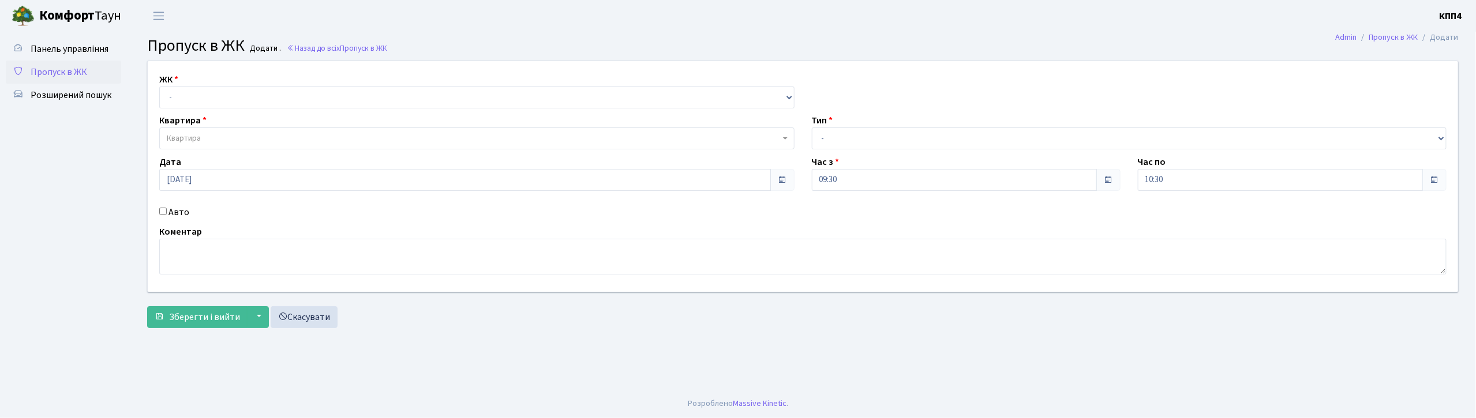
click at [164, 213] on input "Авто" at bounding box center [163, 212] width 8 height 8
checkbox input "true"
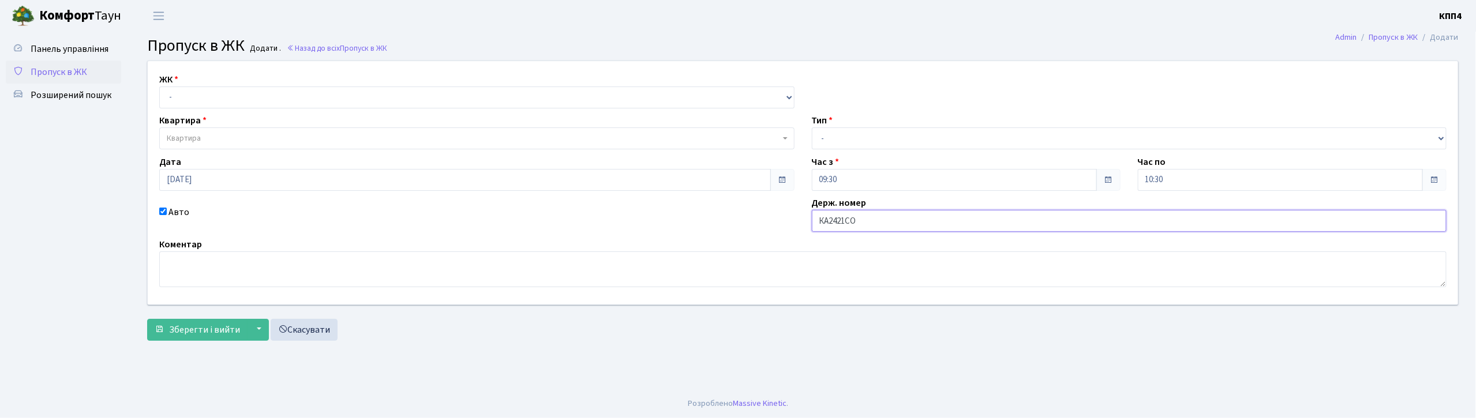
type input "КА2421СО"
drag, startPoint x: 188, startPoint y: 91, endPoint x: 194, endPoint y: 107, distance: 16.6
click at [188, 95] on select "- КТ, вул. Регенераторна, 4 КТ2, просп. Соборності, 17 КТ3, вул. Березнева, 16 …" at bounding box center [476, 98] width 635 height 22
select select "271"
click at [159, 87] on select "- КТ, вул. Регенераторна, 4 КТ2, просп. Соборності, 17 КТ3, вул. Березнева, 16 …" at bounding box center [476, 98] width 635 height 22
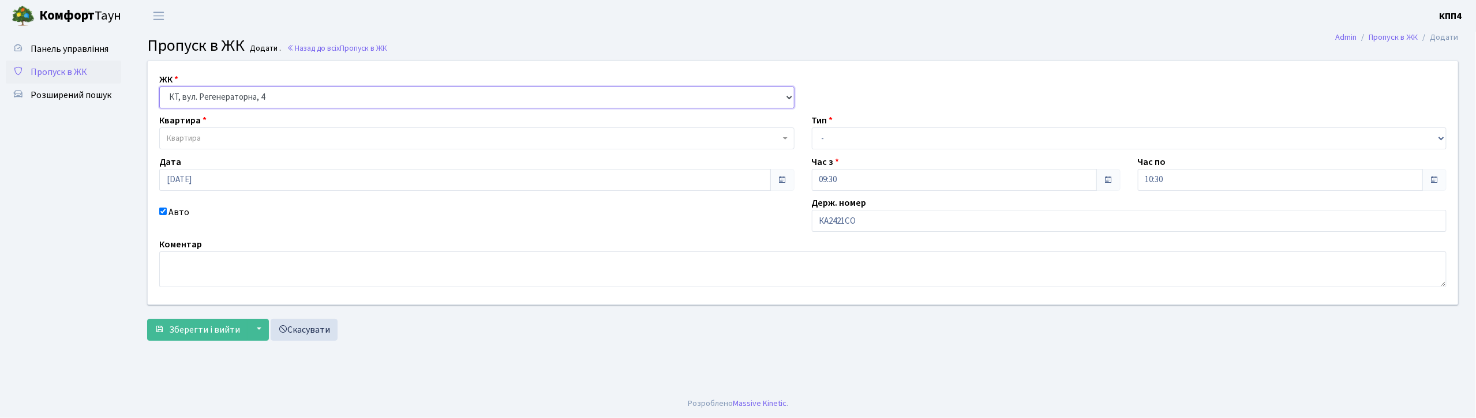
select select
click at [208, 148] on span "Квартира" at bounding box center [476, 139] width 635 height 22
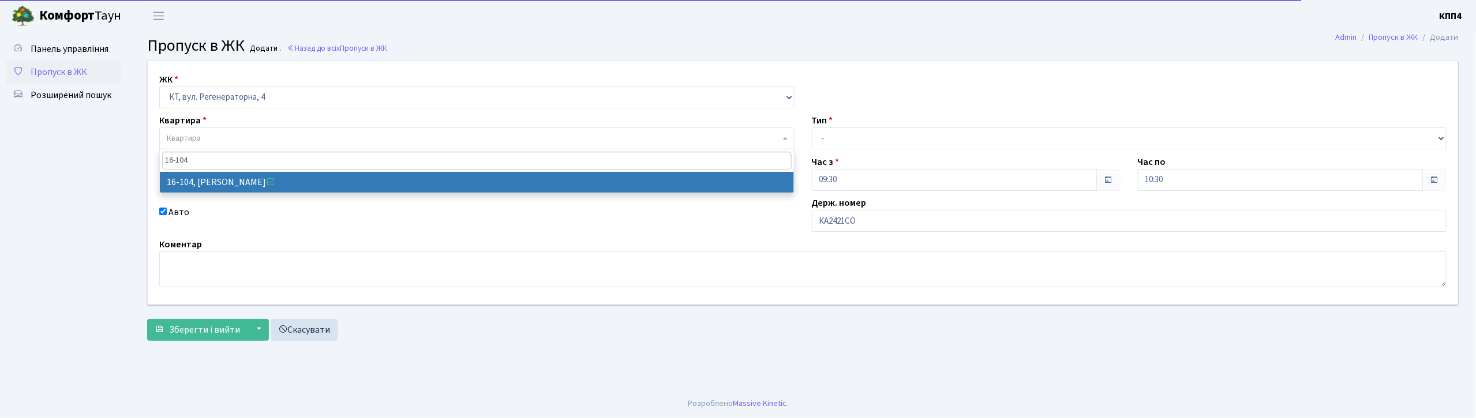
type input "16-104"
select select "8665"
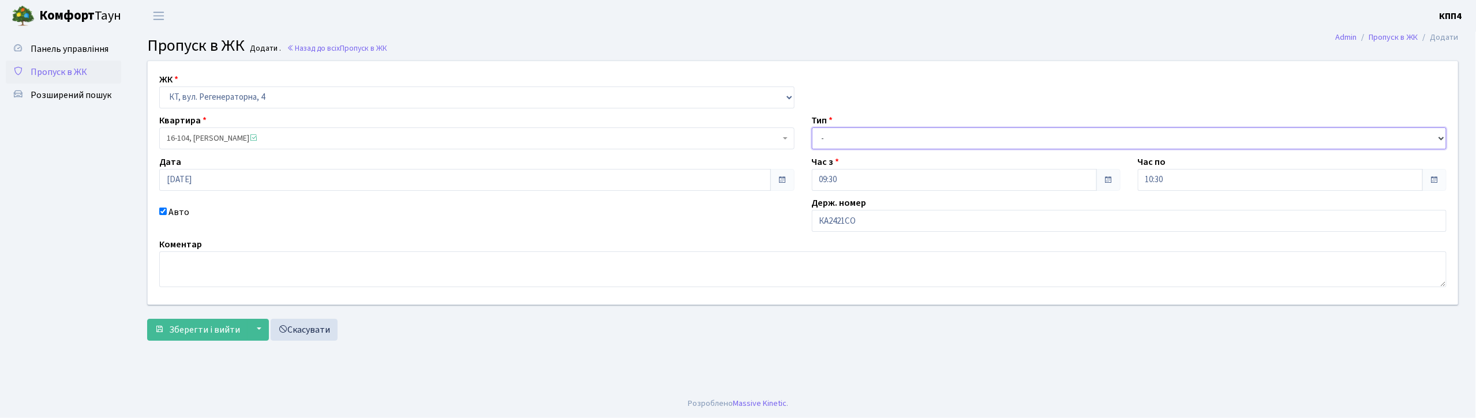
drag, startPoint x: 856, startPoint y: 133, endPoint x: 857, endPoint y: 148, distance: 15.6
click at [856, 133] on select "- Доставка Таксі Гості Сервіс" at bounding box center [1129, 139] width 635 height 22
select select "3"
click at [812, 128] on select "- Доставка Таксі Гості Сервіс" at bounding box center [1129, 139] width 635 height 22
click at [206, 329] on span "Зберегти і вийти" at bounding box center [204, 330] width 71 height 13
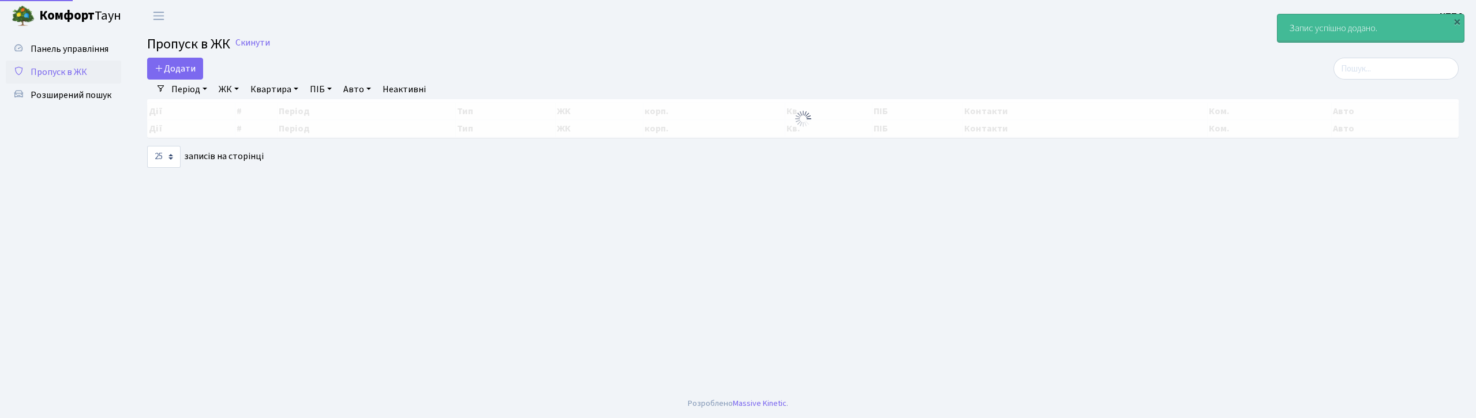
select select "25"
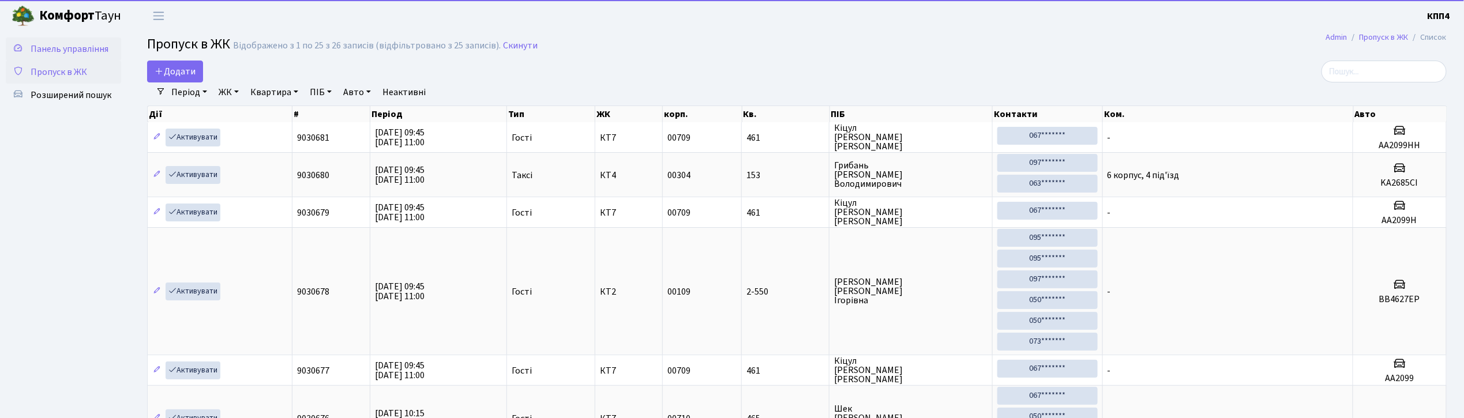
click at [61, 47] on span "Панель управління" at bounding box center [70, 49] width 78 height 13
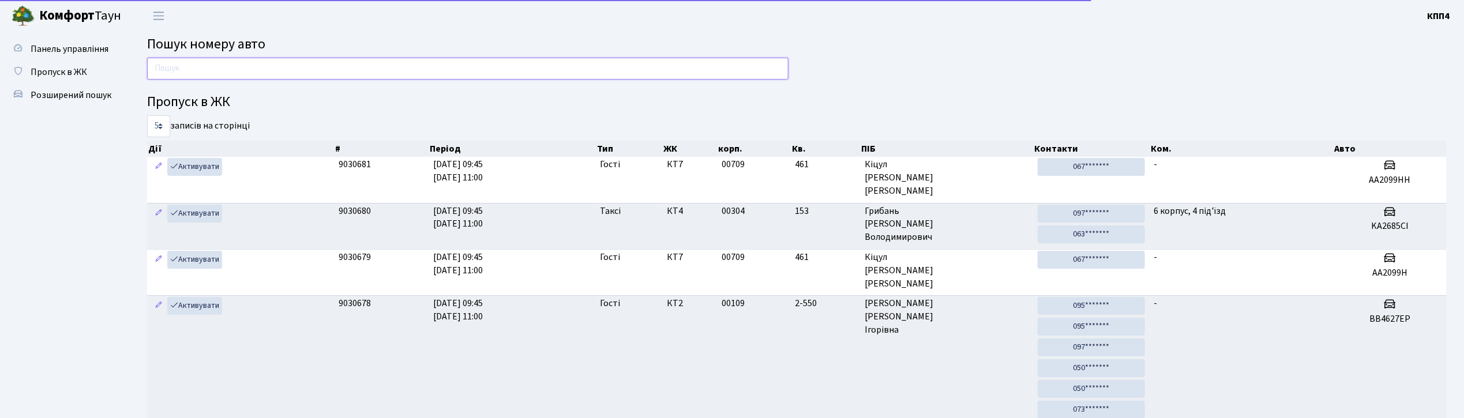
click at [194, 74] on input "text" at bounding box center [468, 69] width 642 height 22
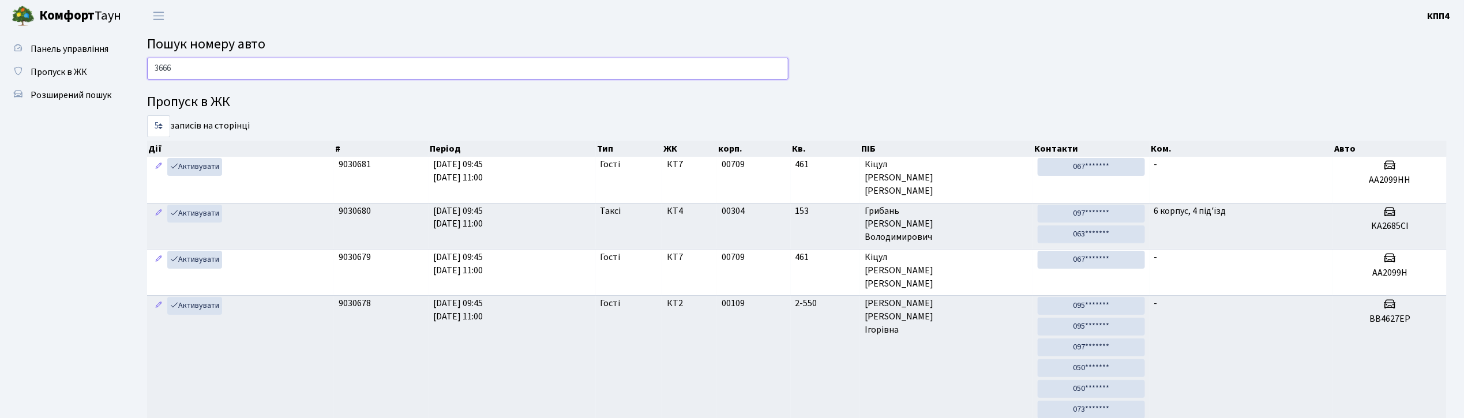
type input "3666"
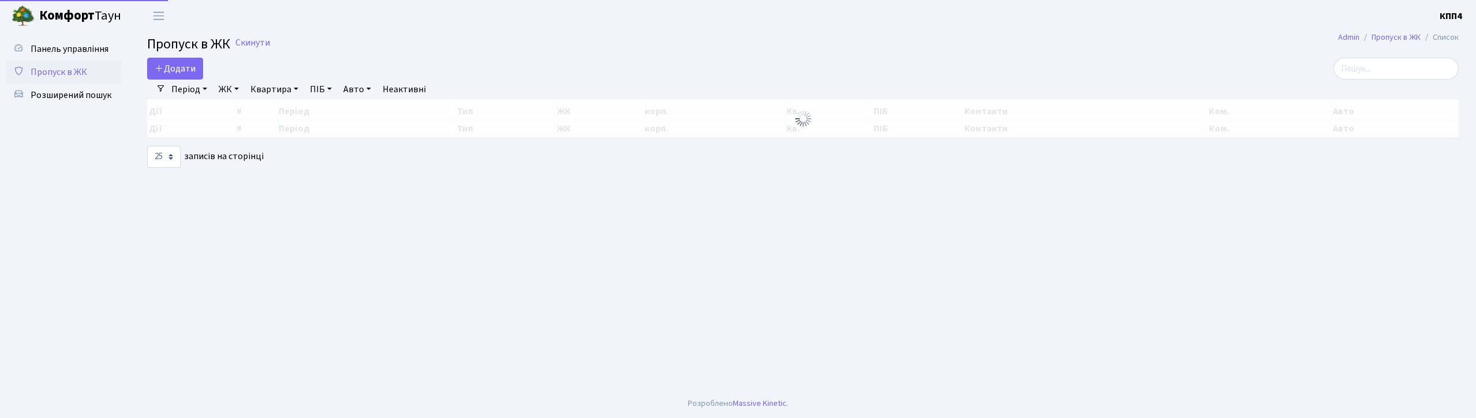
select select "25"
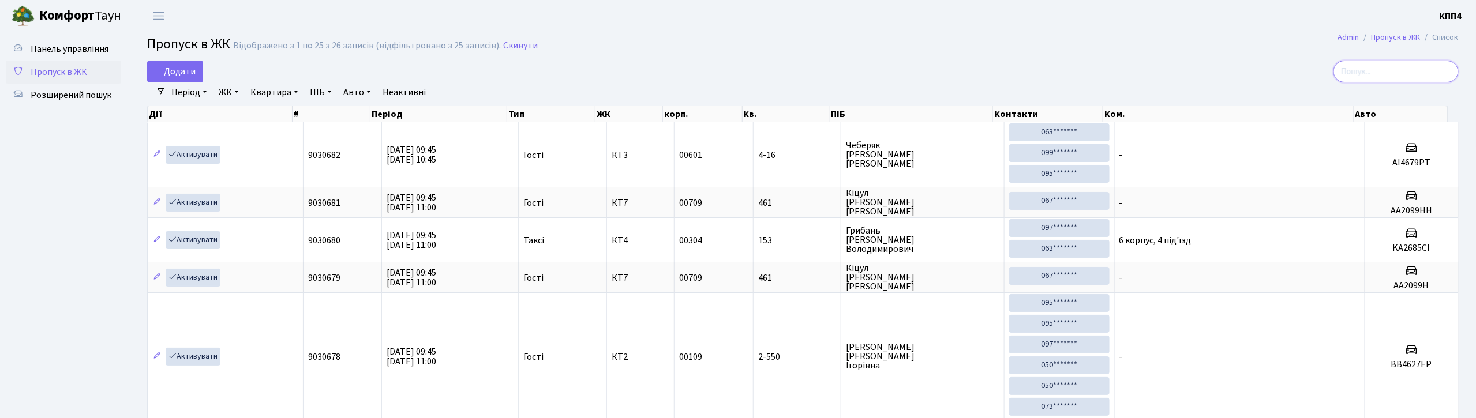
click at [1414, 65] on input "search" at bounding box center [1395, 72] width 125 height 22
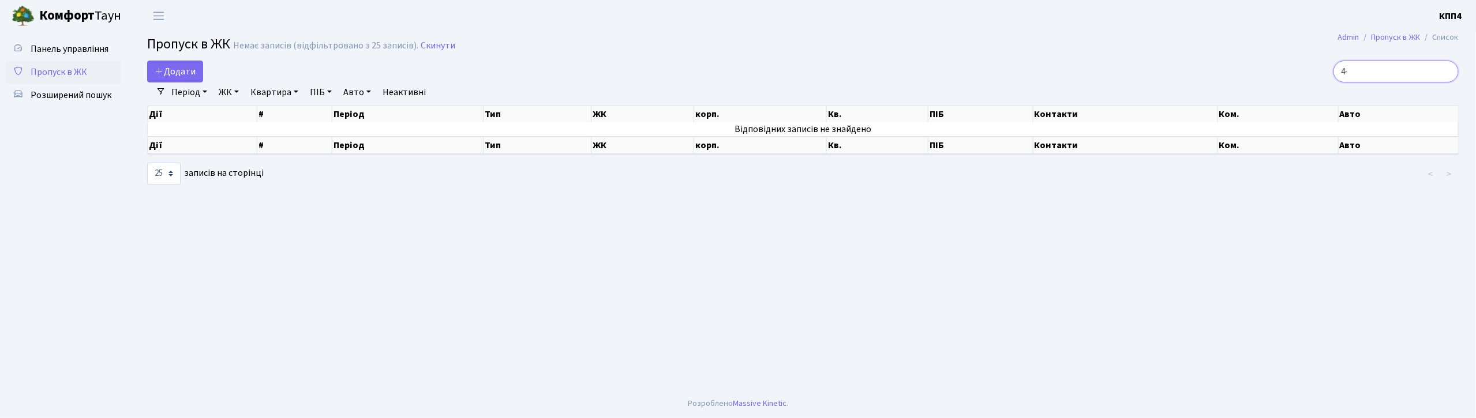
type input "4"
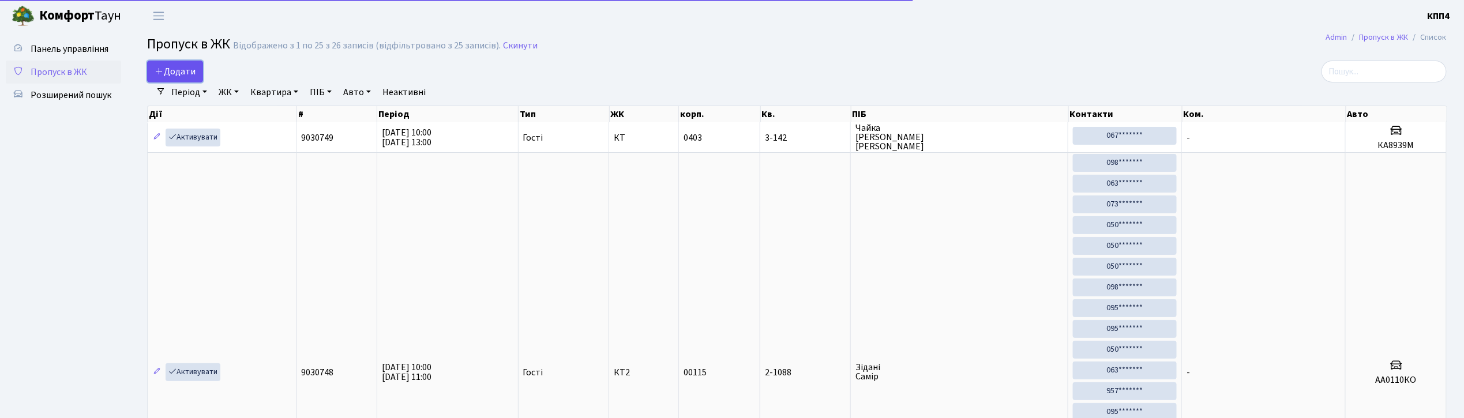
click at [194, 70] on span "Додати" at bounding box center [175, 71] width 41 height 13
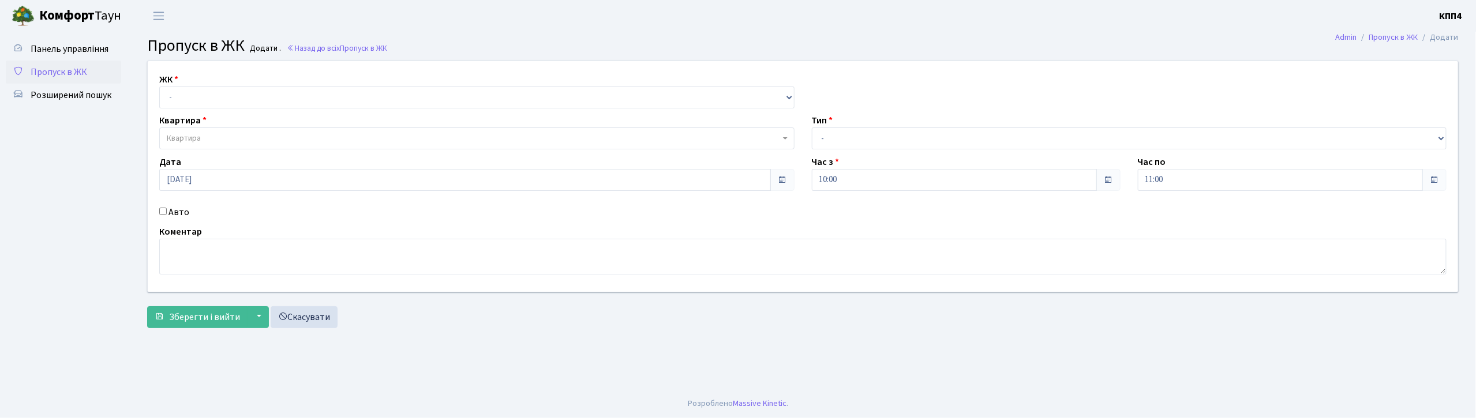
drag, startPoint x: 162, startPoint y: 213, endPoint x: 169, endPoint y: 201, distance: 14.0
click at [163, 212] on input "Авто" at bounding box center [163, 212] width 8 height 8
checkbox input "true"
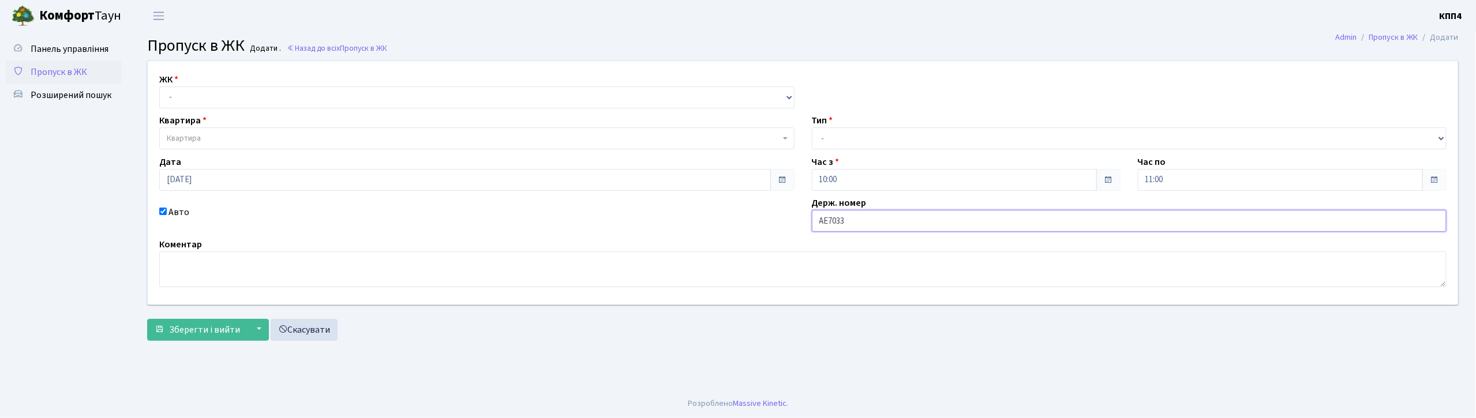
type input "АЕ7033СА"
drag, startPoint x: 186, startPoint y: 93, endPoint x: 187, endPoint y: 99, distance: 5.9
click at [186, 93] on select "- КТ, вул. Регенераторна, 4 КТ2, просп. [STREET_ADDRESS] [STREET_ADDRESS] [PERS…" at bounding box center [476, 98] width 635 height 22
select select "271"
click at [159, 87] on select "- КТ, вул. Регенераторна, 4 КТ2, просп. [STREET_ADDRESS] [STREET_ADDRESS] [PERS…" at bounding box center [476, 98] width 635 height 22
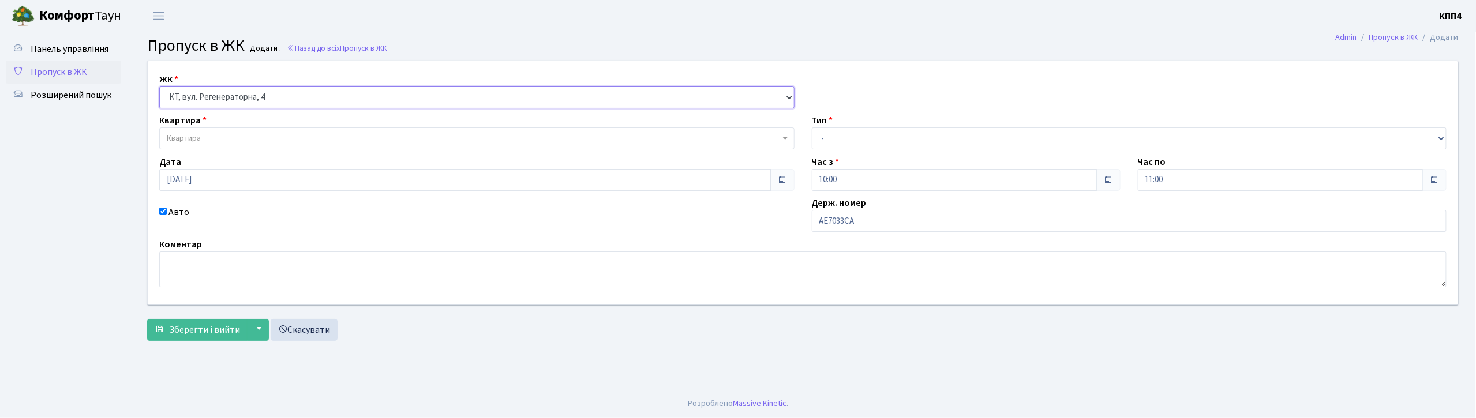
select select
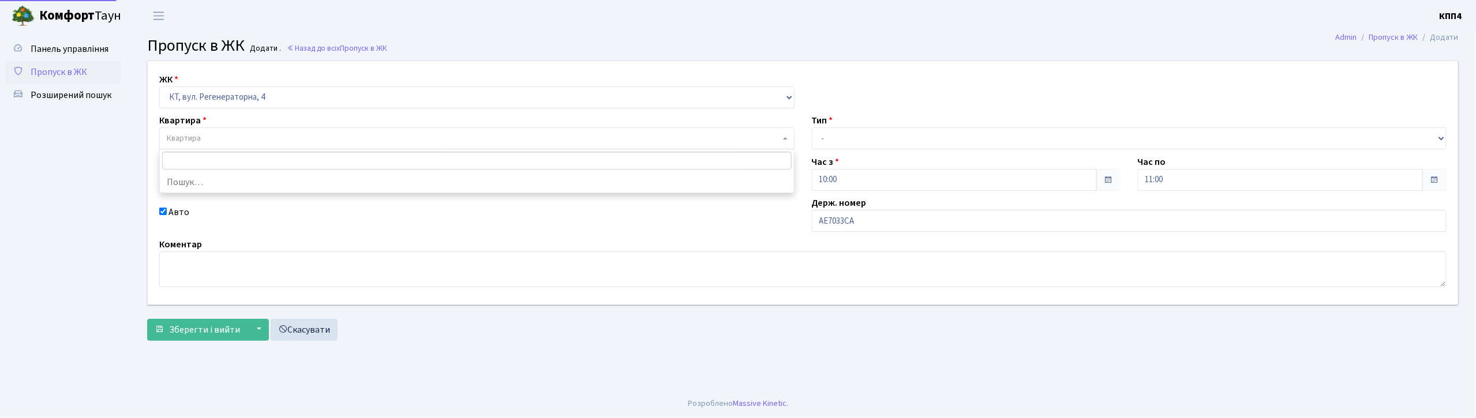
click at [204, 141] on span "Квартира" at bounding box center [473, 139] width 613 height 12
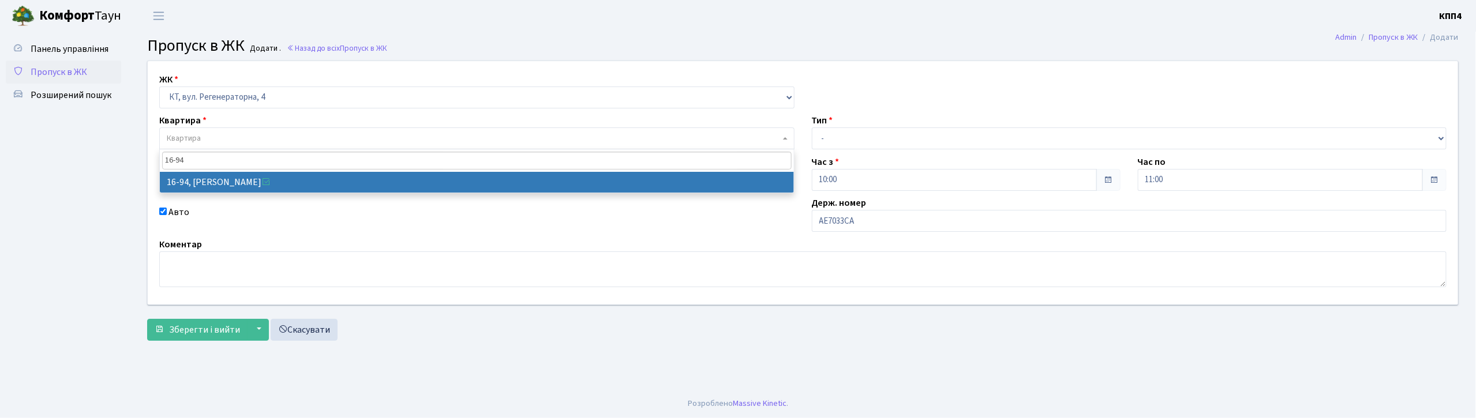
type input "16-94"
select select "8655"
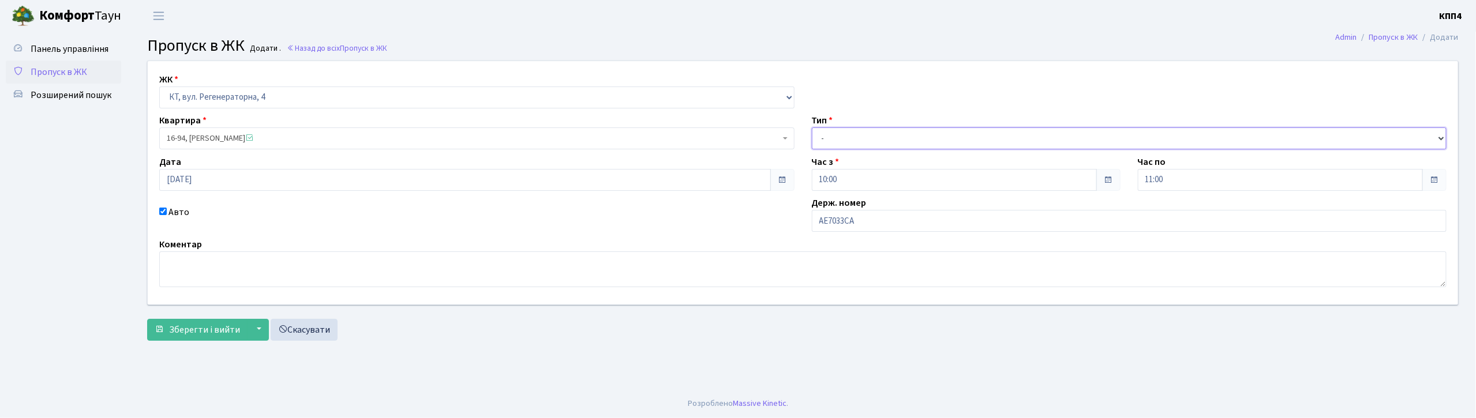
click at [859, 130] on select "- Доставка Таксі Гості Сервіс" at bounding box center [1129, 139] width 635 height 22
select select "2"
click at [812, 128] on select "- Доставка Таксі Гості Сервіс" at bounding box center [1129, 139] width 635 height 22
click at [185, 331] on span "Зберегти і вийти" at bounding box center [204, 330] width 71 height 13
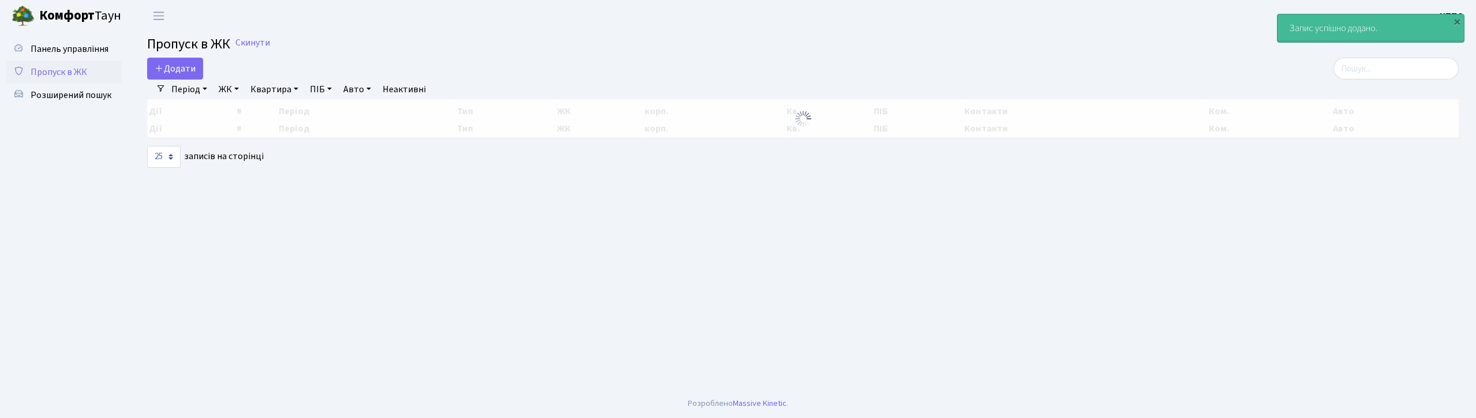
select select "25"
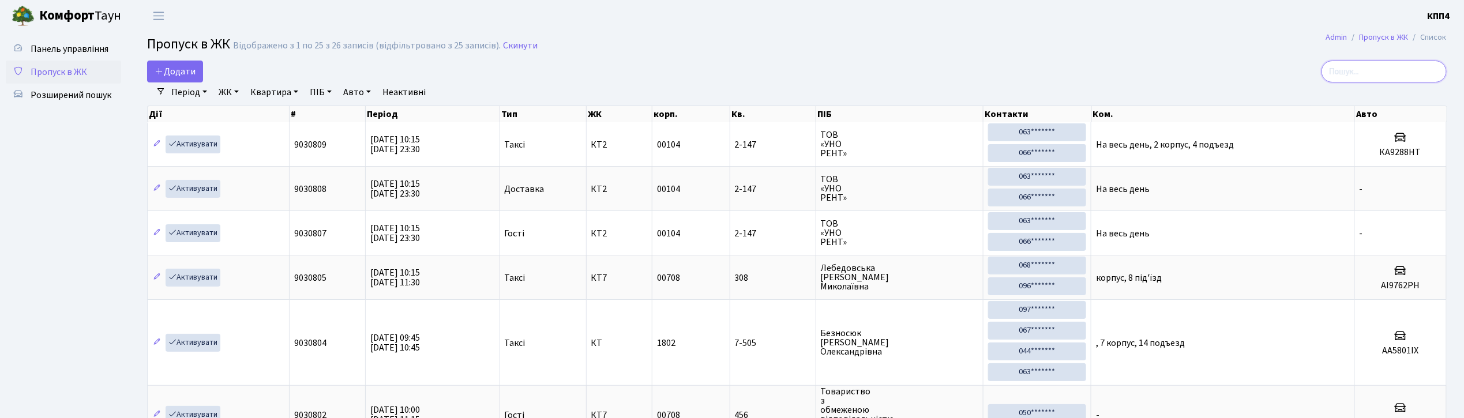
click at [1347, 81] on input "search" at bounding box center [1384, 72] width 125 height 22
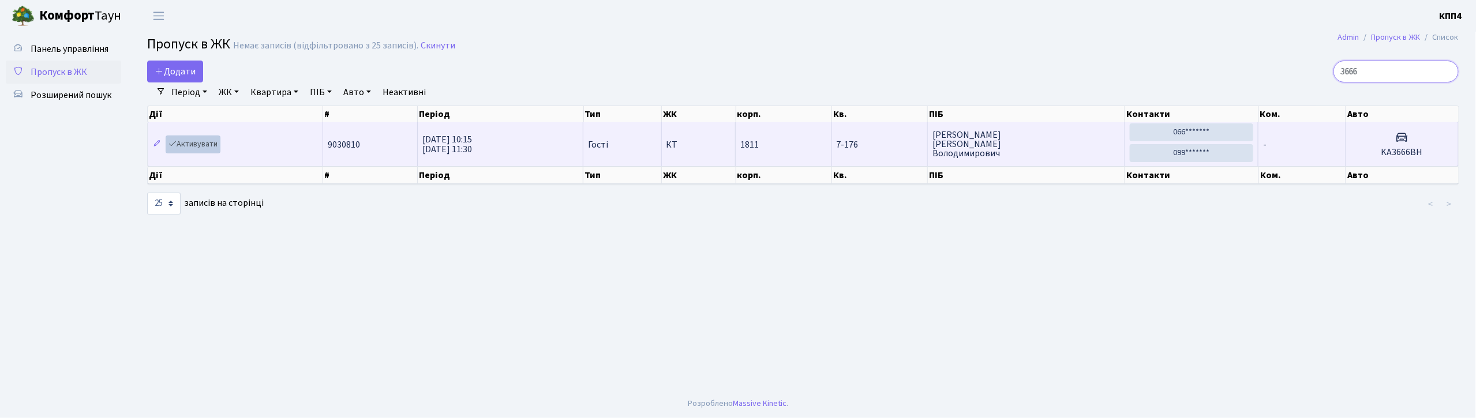
type input "3666"
click at [194, 152] on link "Активувати" at bounding box center [193, 145] width 55 height 18
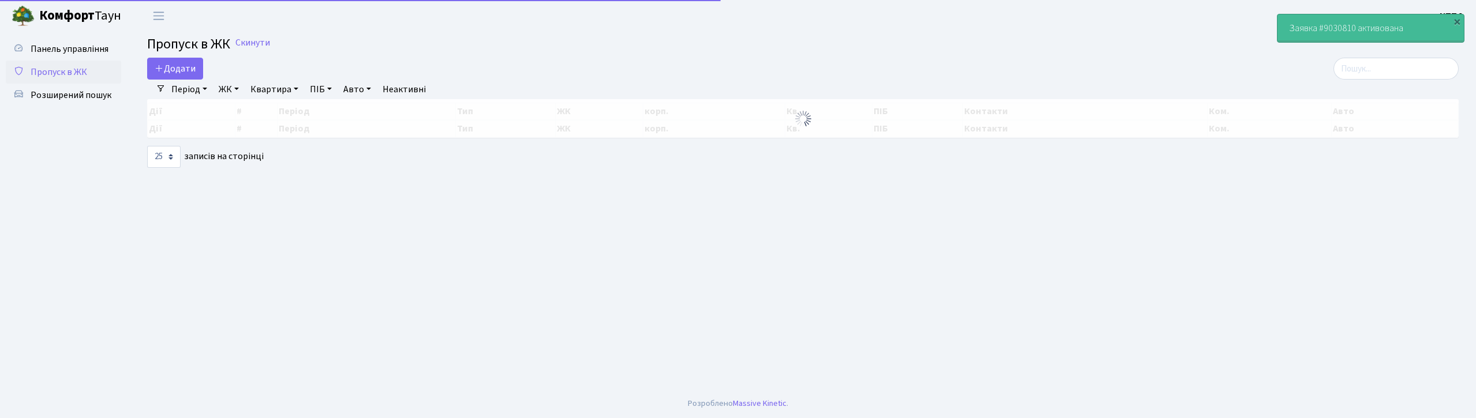
select select "25"
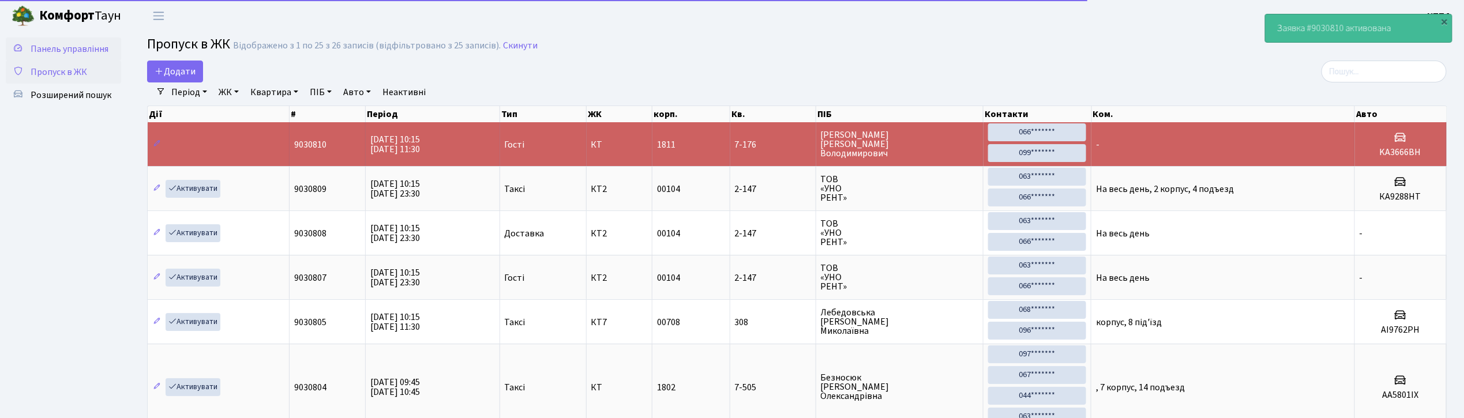
click at [102, 52] on span "Панель управління" at bounding box center [70, 49] width 78 height 13
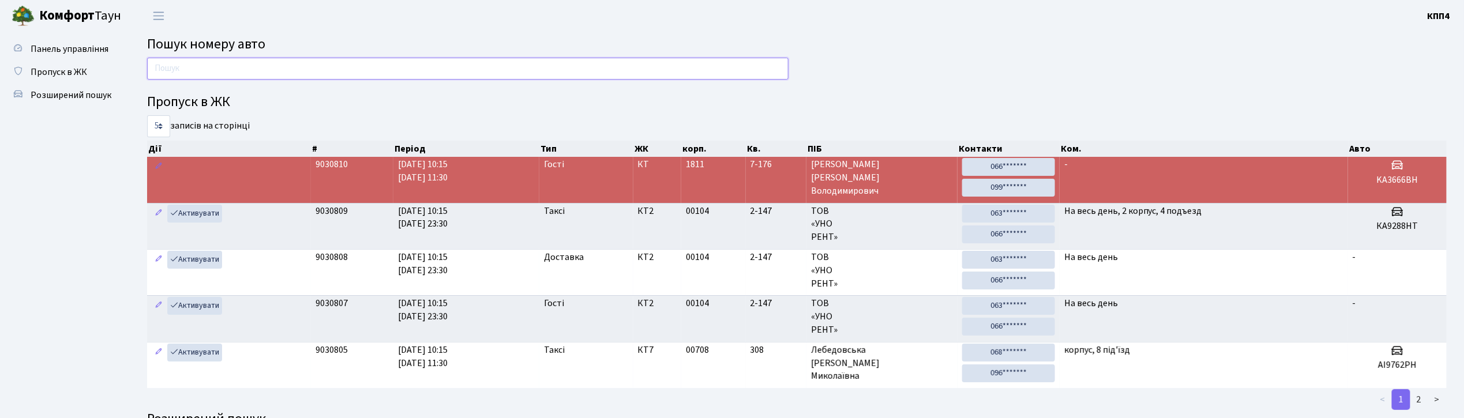
click at [235, 72] on input "text" at bounding box center [468, 69] width 642 height 22
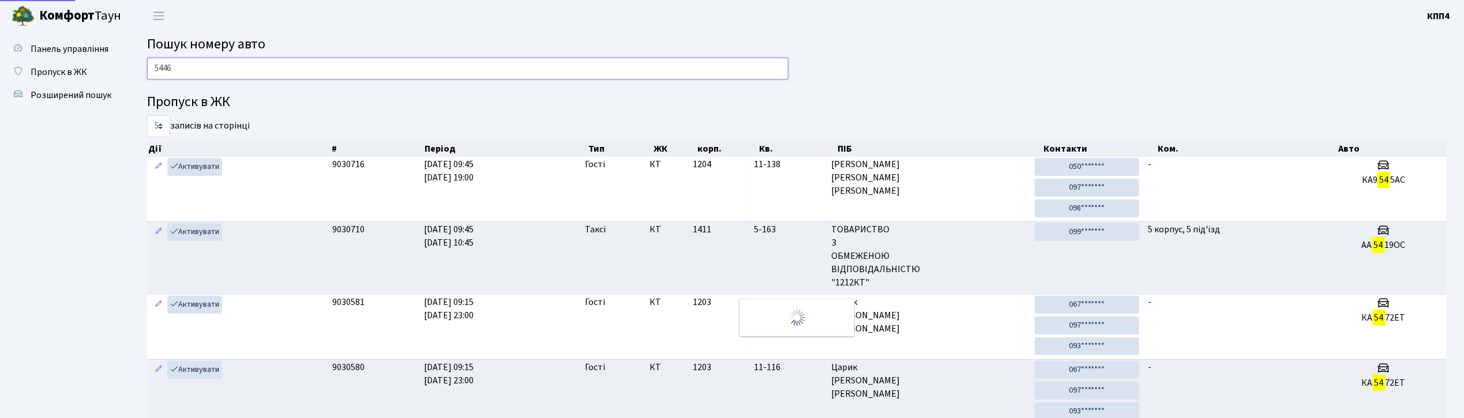
type input "5446"
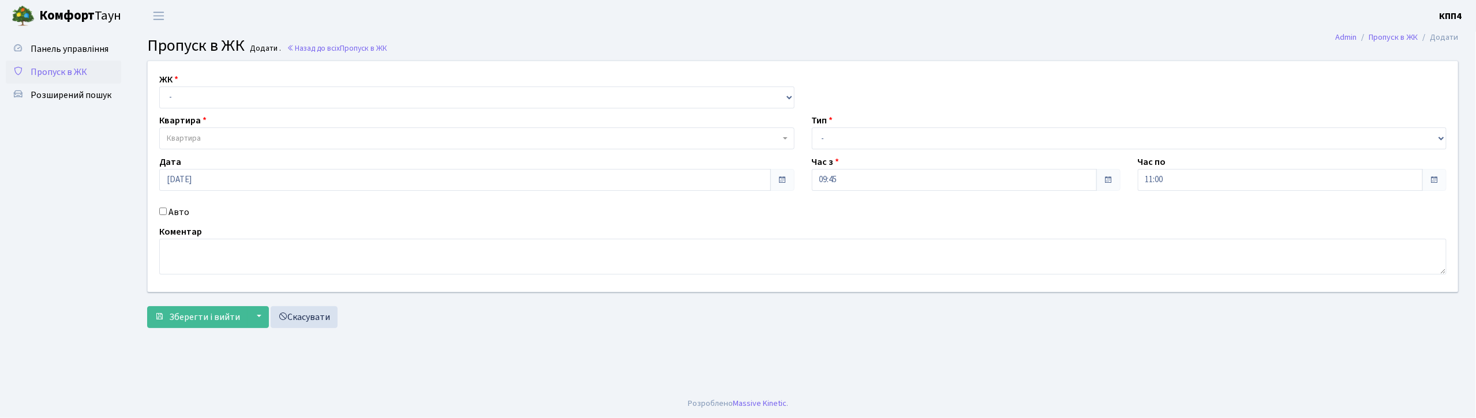
click at [167, 211] on div "Авто" at bounding box center [477, 212] width 653 height 14
click at [165, 209] on input "Авто" at bounding box center [163, 212] width 8 height 8
checkbox input "true"
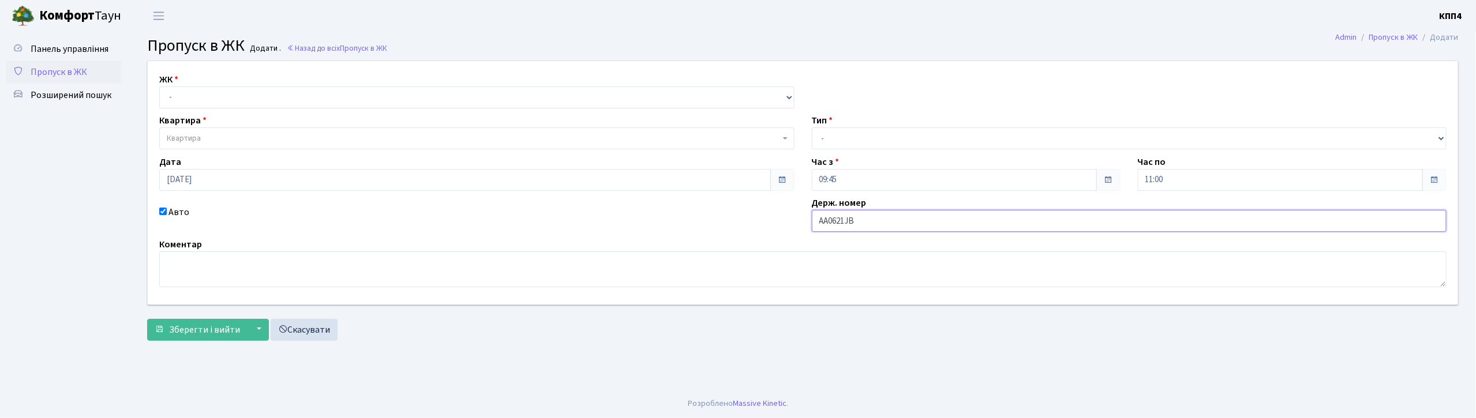
type input "АА0621JB"
click at [845, 141] on select "- Доставка Таксі Гості Сервіс" at bounding box center [1129, 139] width 635 height 22
select select "1"
click at [812, 128] on select "- Доставка Таксі Гості Сервіс" at bounding box center [1129, 139] width 635 height 22
drag, startPoint x: 427, startPoint y: 98, endPoint x: 423, endPoint y: 106, distance: 8.8
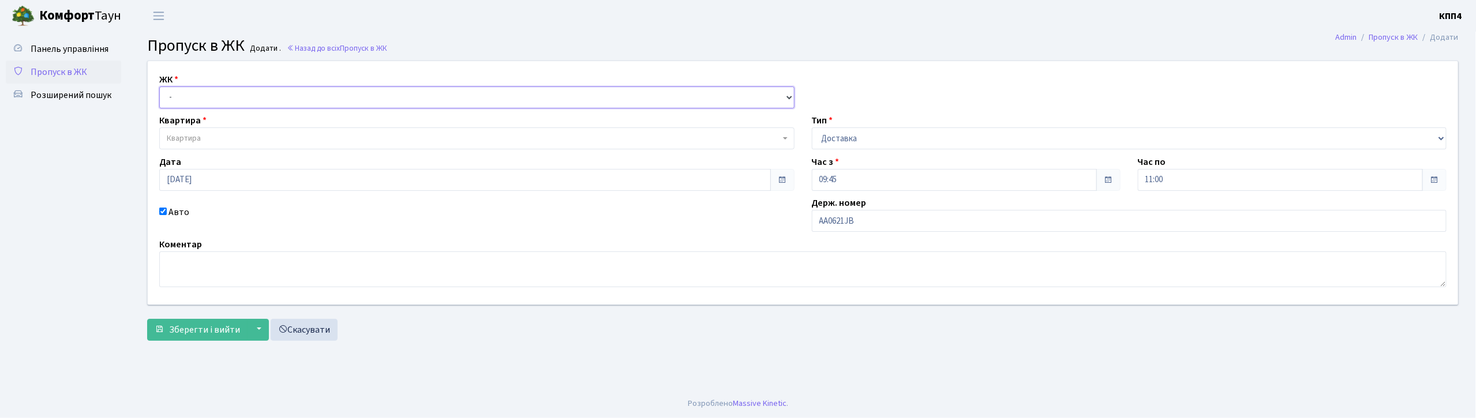
click at [427, 98] on select "- КТ, вул. Регенераторна, 4 КТ2, просп. Соборності, 17 КТ3, вул. Березнева, 16 …" at bounding box center [476, 98] width 635 height 22
select select "271"
click at [159, 87] on select "- КТ, вул. Регенераторна, 4 КТ2, просп. Соборності, 17 КТ3, вул. Березнева, 16 …" at bounding box center [476, 98] width 635 height 22
select select
click at [407, 130] on span "Квартира" at bounding box center [476, 139] width 635 height 22
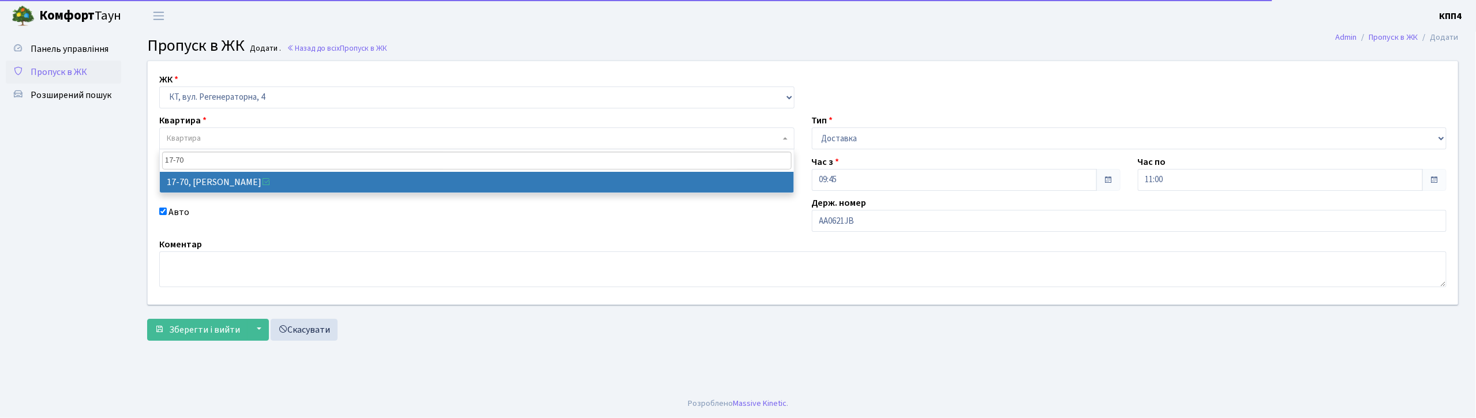
type input "17-70"
select select "9024"
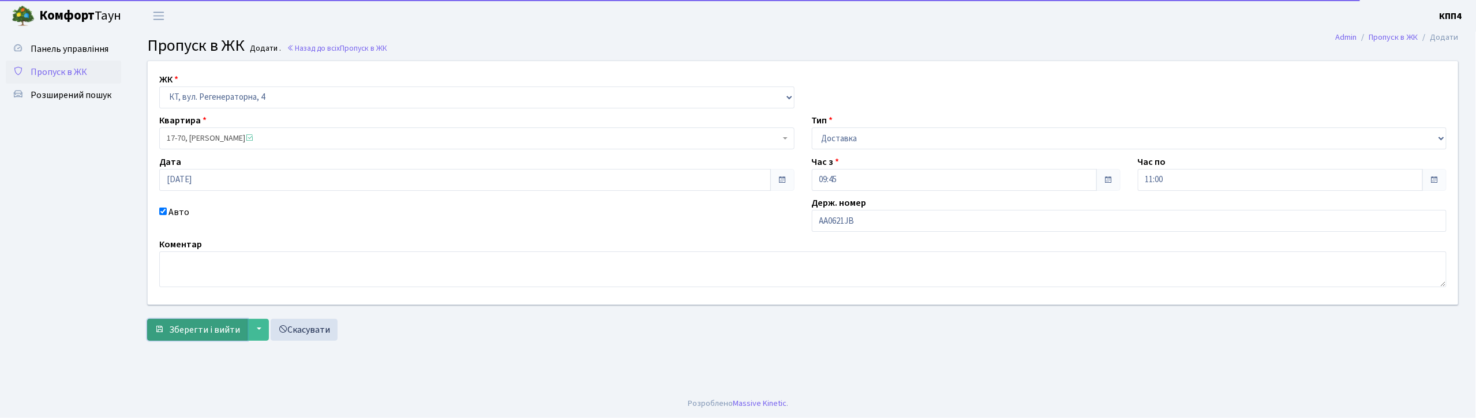
click at [218, 335] on span "Зберегти і вийти" at bounding box center [204, 330] width 71 height 13
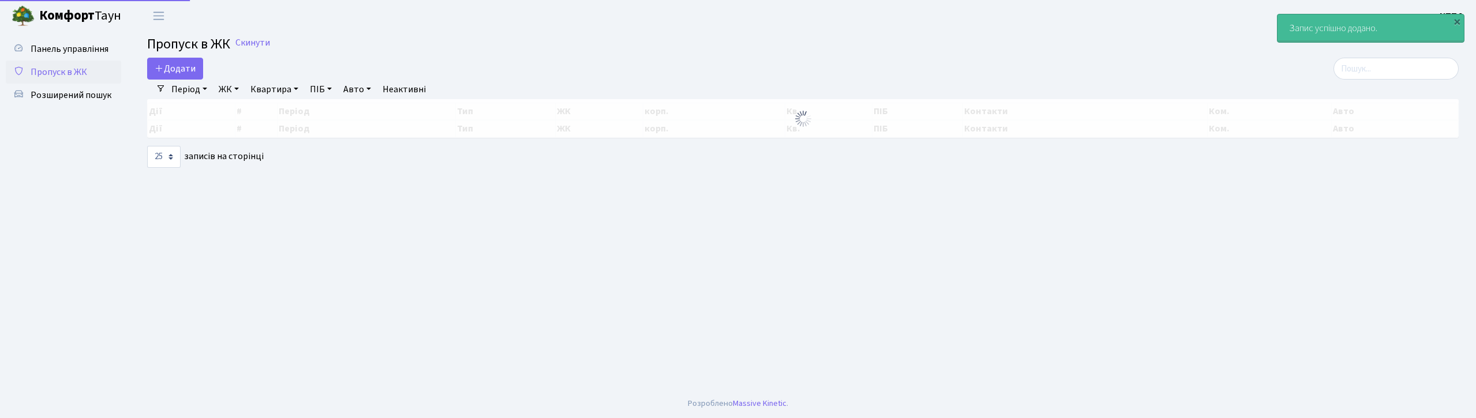
select select "25"
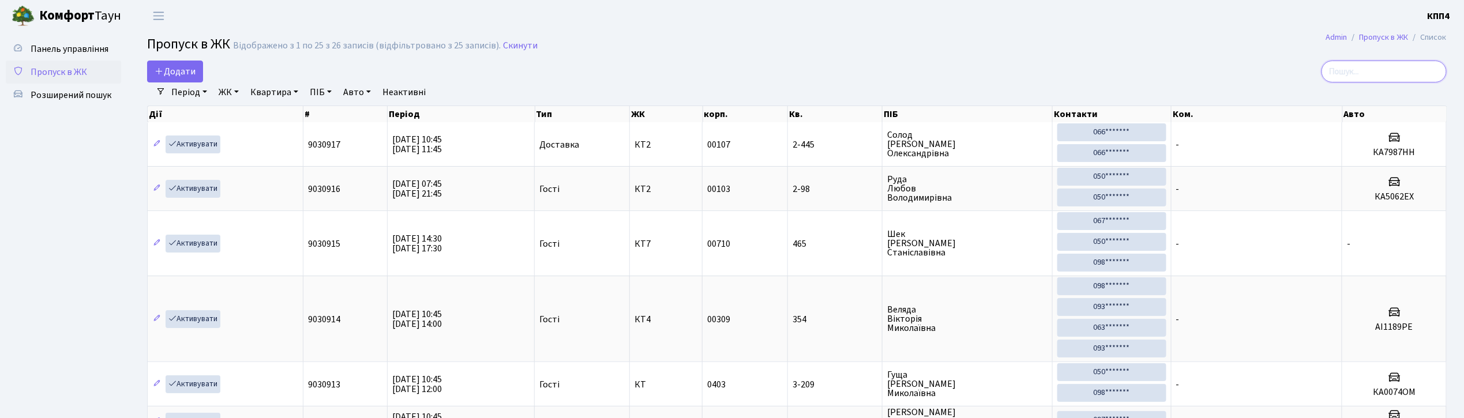
click at [1369, 75] on input "search" at bounding box center [1384, 72] width 125 height 22
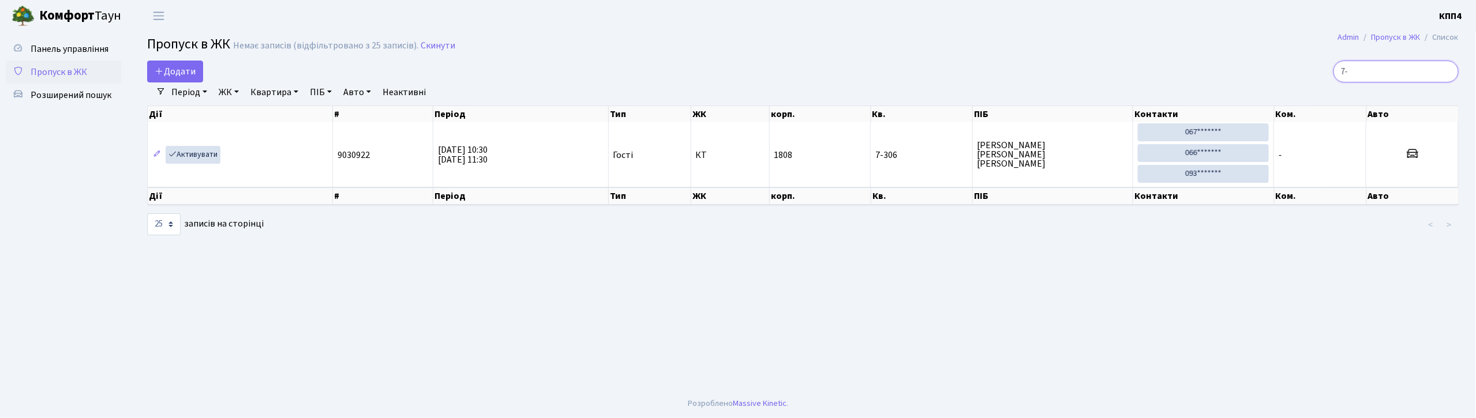
type input "7"
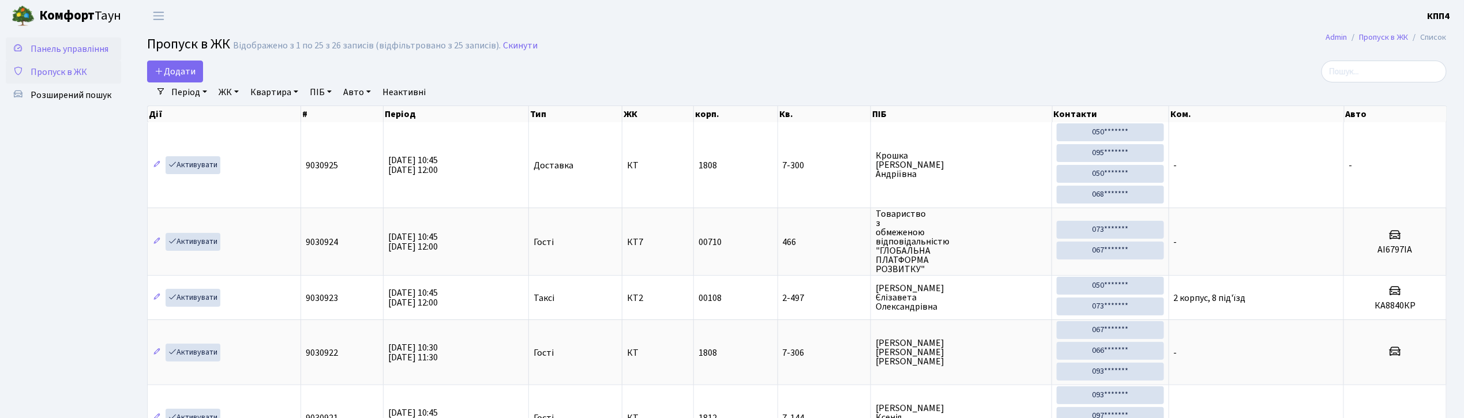
click at [57, 50] on span "Панель управління" at bounding box center [70, 49] width 78 height 13
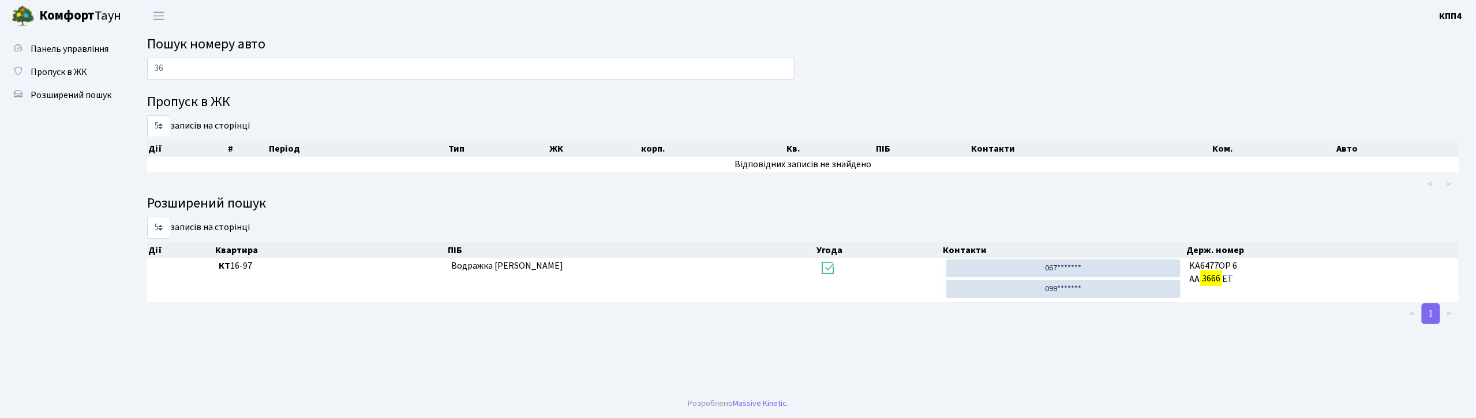
type input "3"
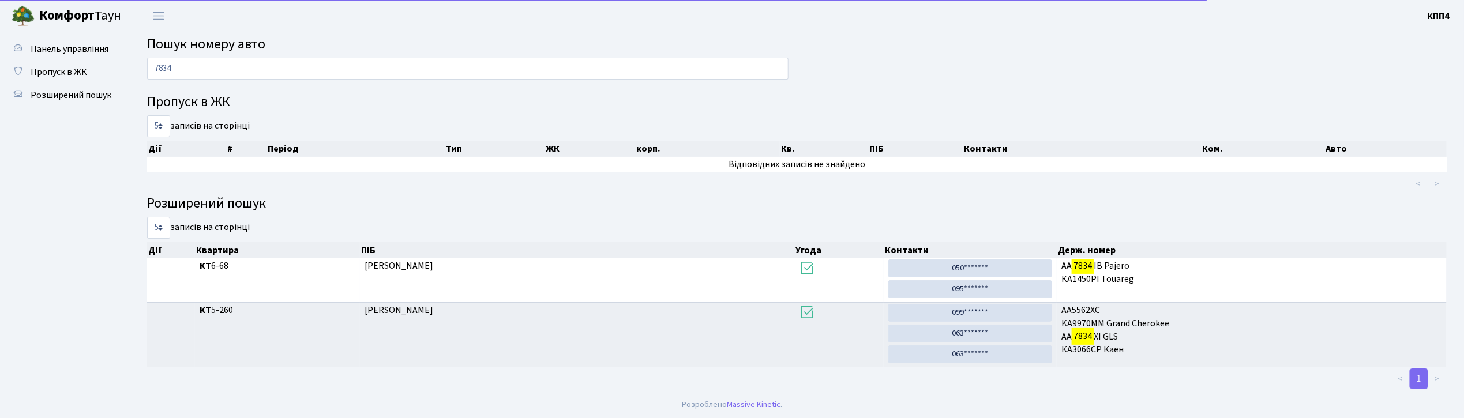
type input "7834"
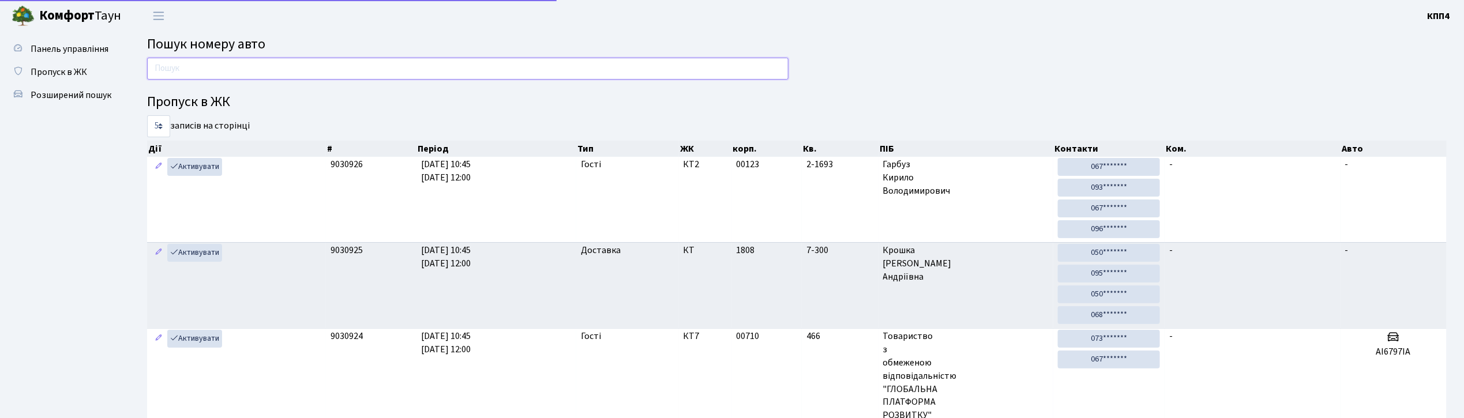
click at [223, 63] on input "text" at bounding box center [468, 69] width 642 height 22
